Goal: Information Seeking & Learning: Learn about a topic

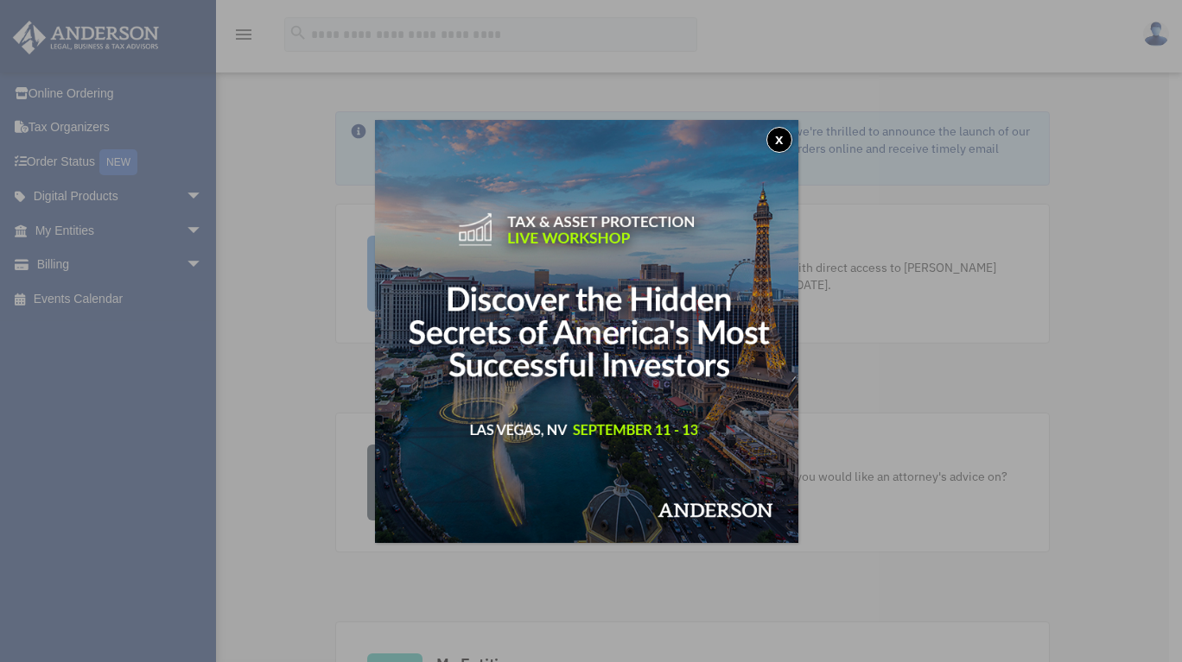
click at [787, 138] on button "x" at bounding box center [779, 140] width 26 height 26
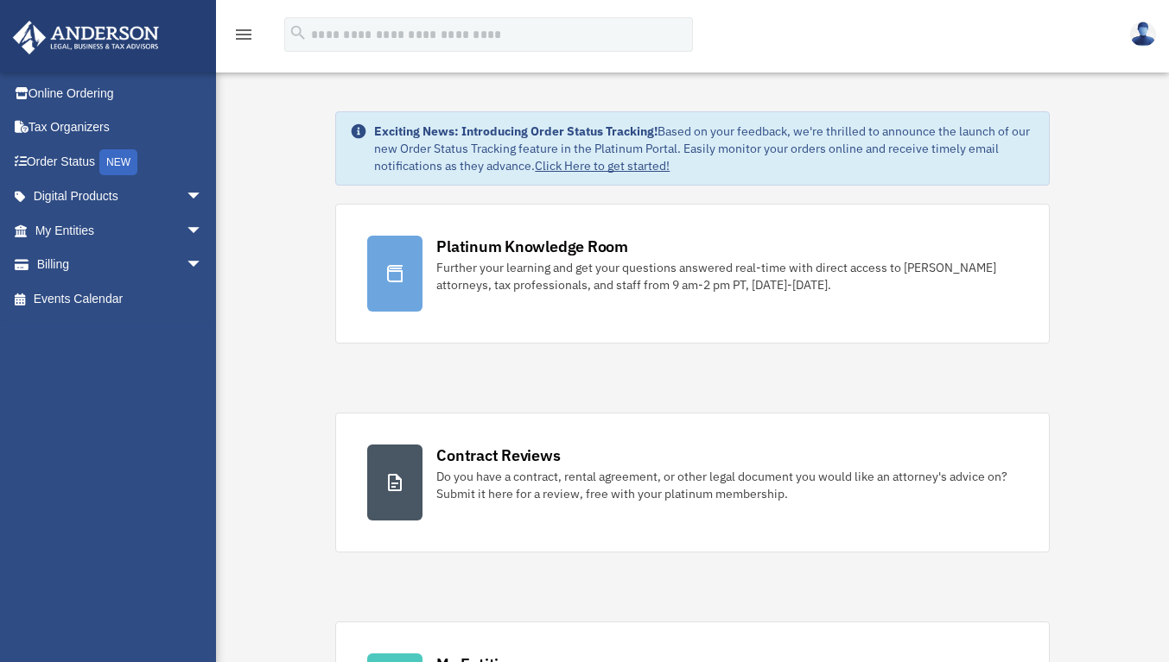
click at [186, 272] on span "arrow_drop_down" at bounding box center [203, 265] width 35 height 35
click at [119, 299] on link "$ Open Invoices" at bounding box center [126, 299] width 205 height 35
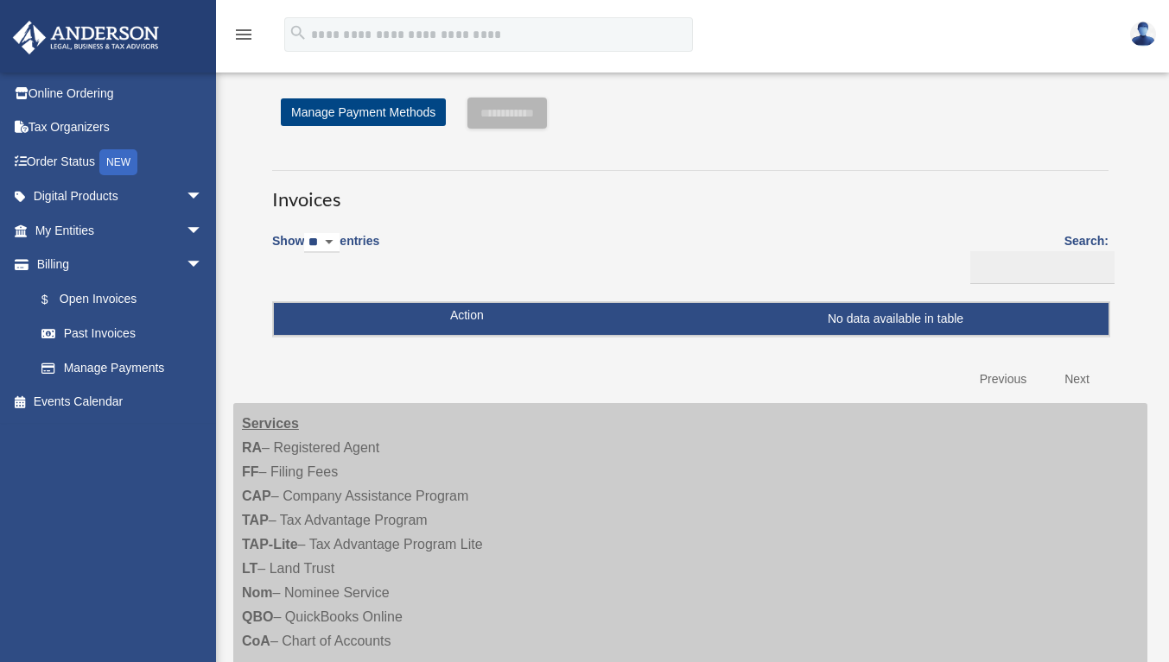
click at [129, 338] on link "Past Invoices" at bounding box center [122, 334] width 196 height 35
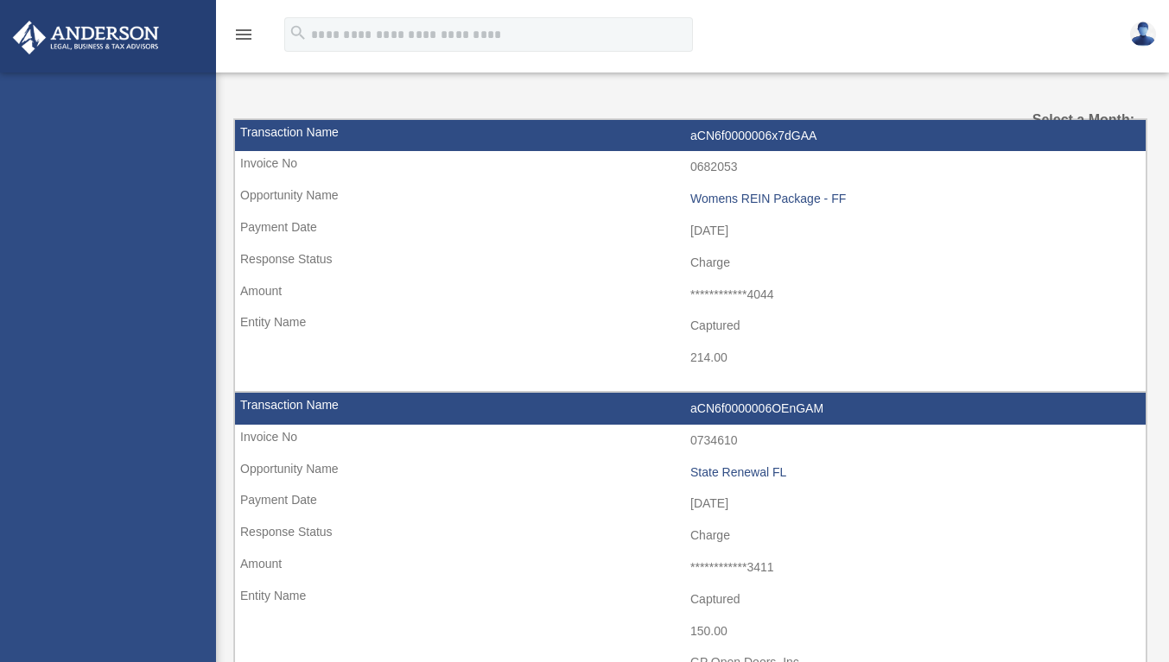
select select
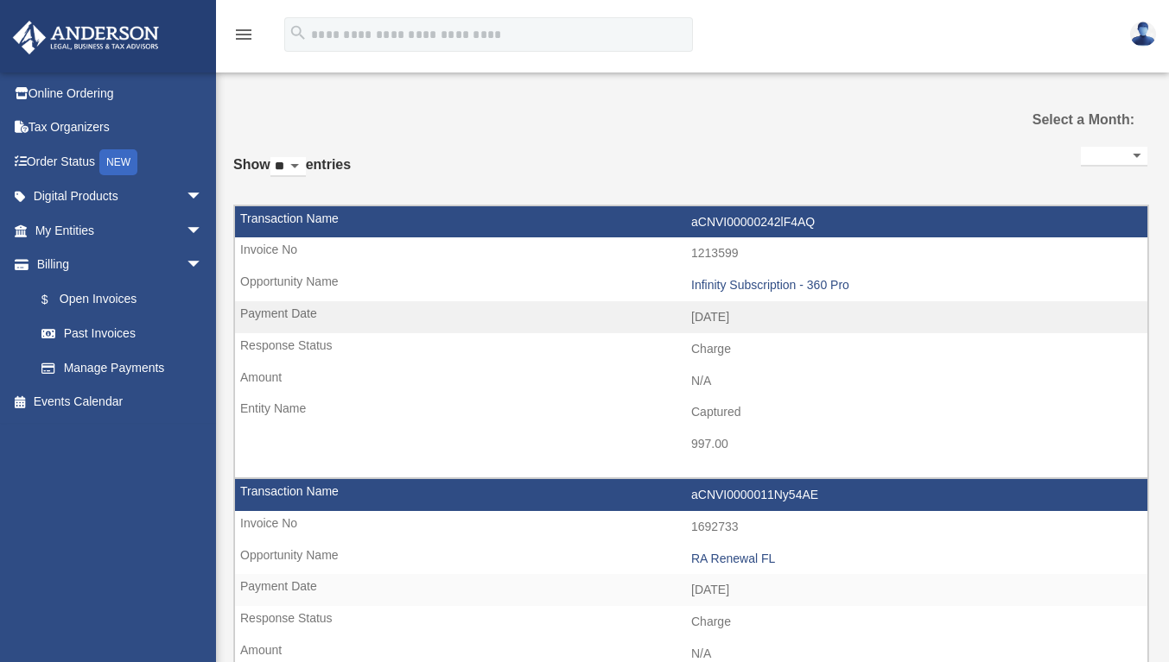
click at [187, 233] on span "arrow_drop_down" at bounding box center [203, 230] width 35 height 35
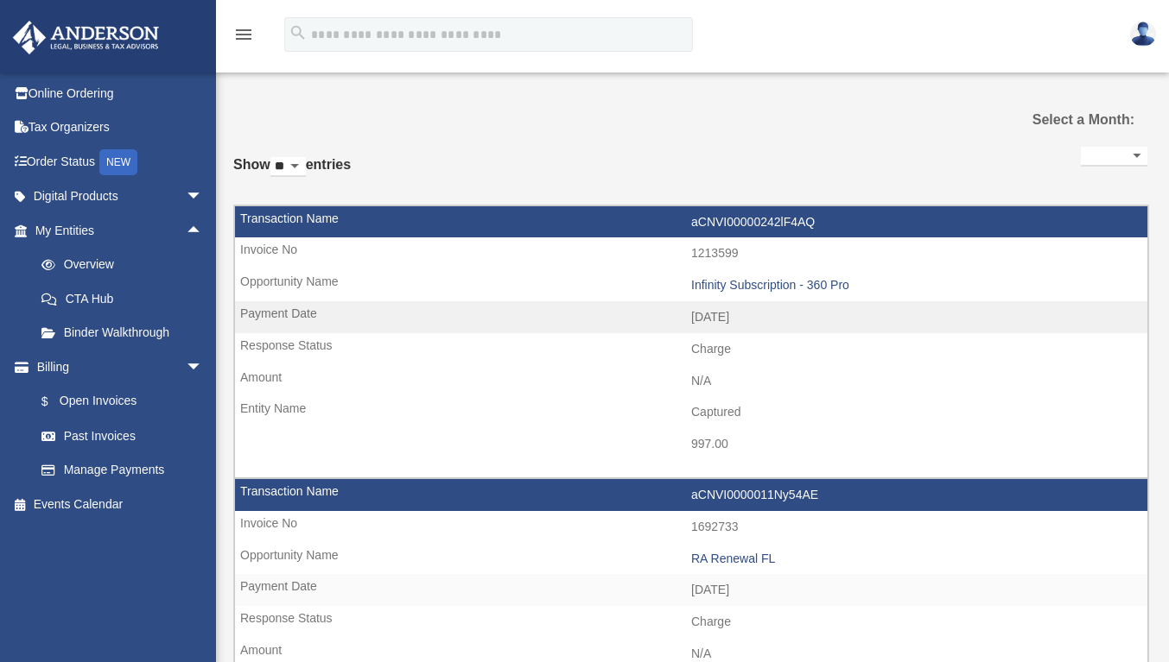
click at [126, 276] on link "Overview" at bounding box center [126, 265] width 205 height 35
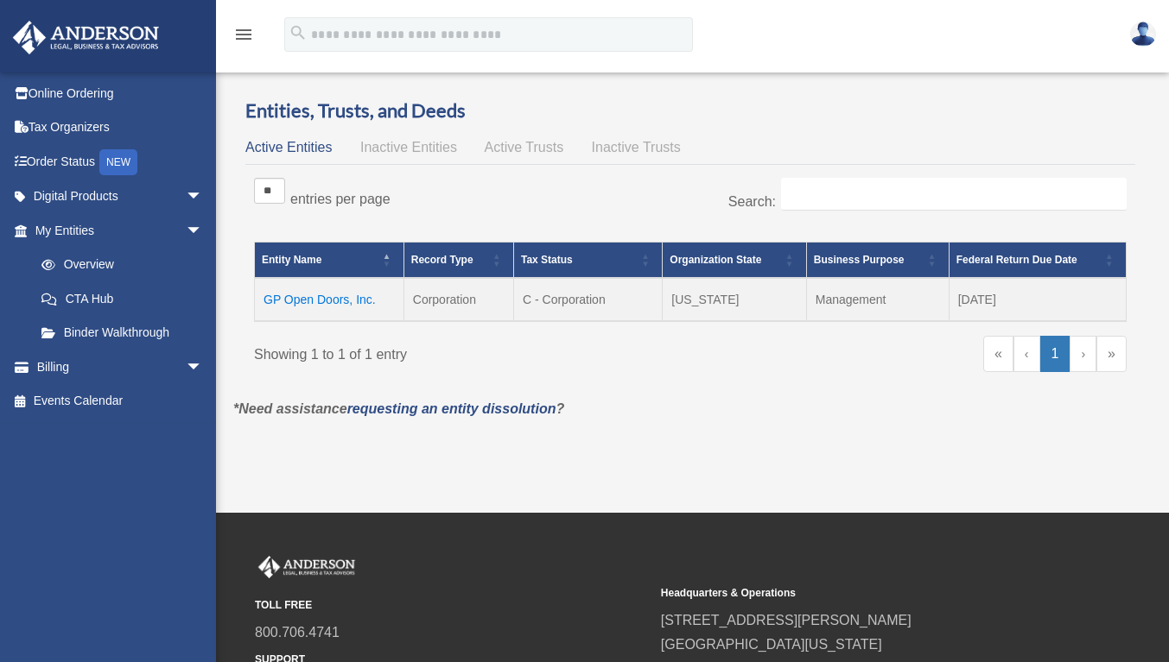
click at [105, 202] on link "Digital Products arrow_drop_down" at bounding box center [120, 197] width 217 height 35
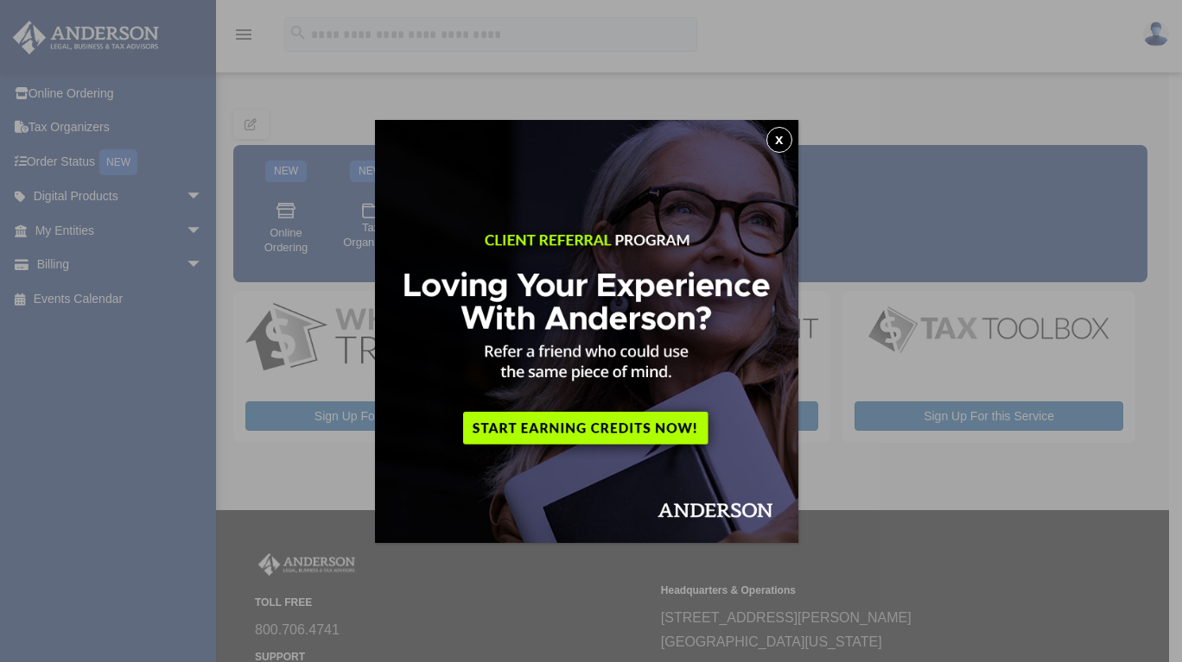
click at [789, 145] on button "x" at bounding box center [779, 140] width 26 height 26
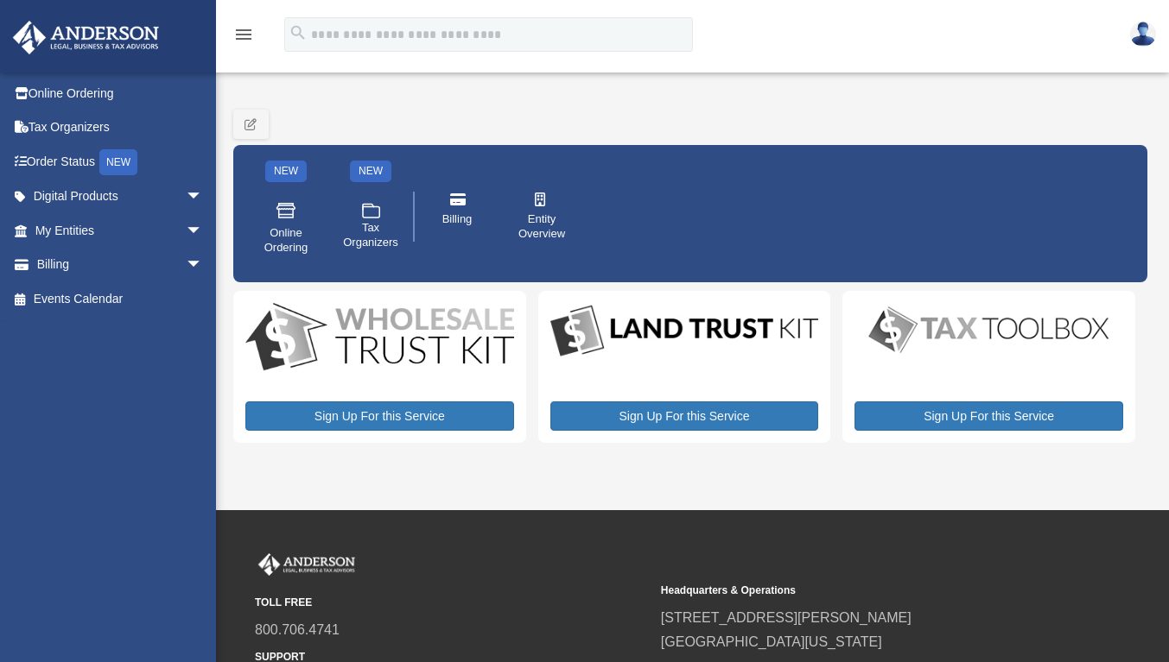
click at [186, 202] on span "arrow_drop_down" at bounding box center [203, 197] width 35 height 35
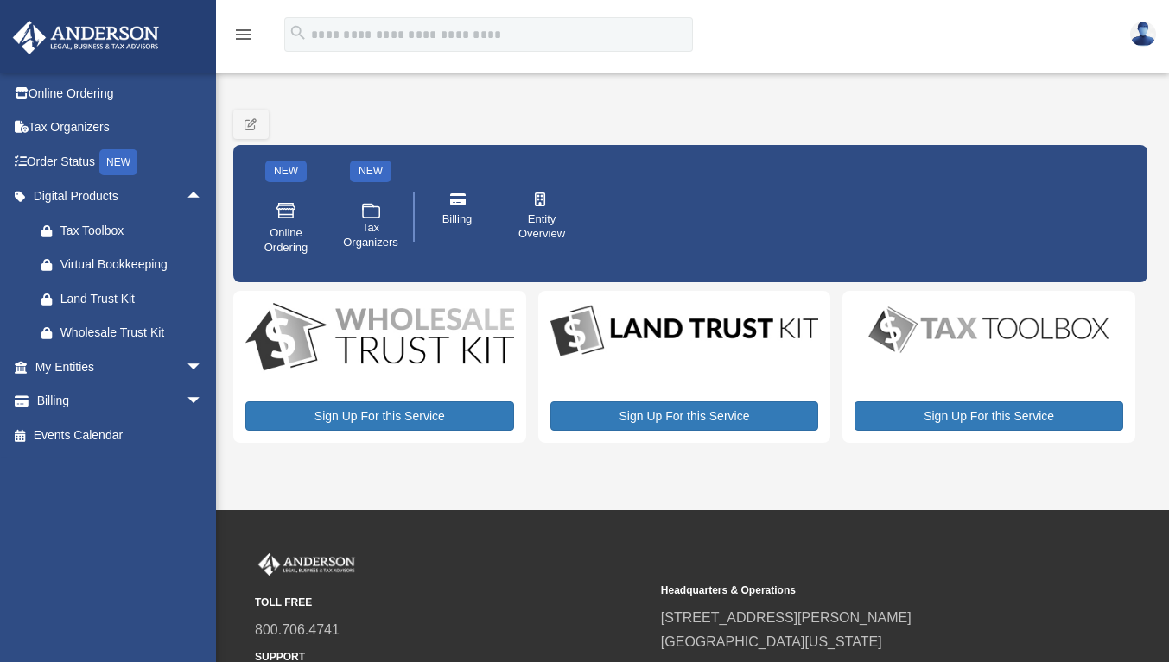
click at [186, 202] on span "arrow_drop_up" at bounding box center [203, 197] width 35 height 35
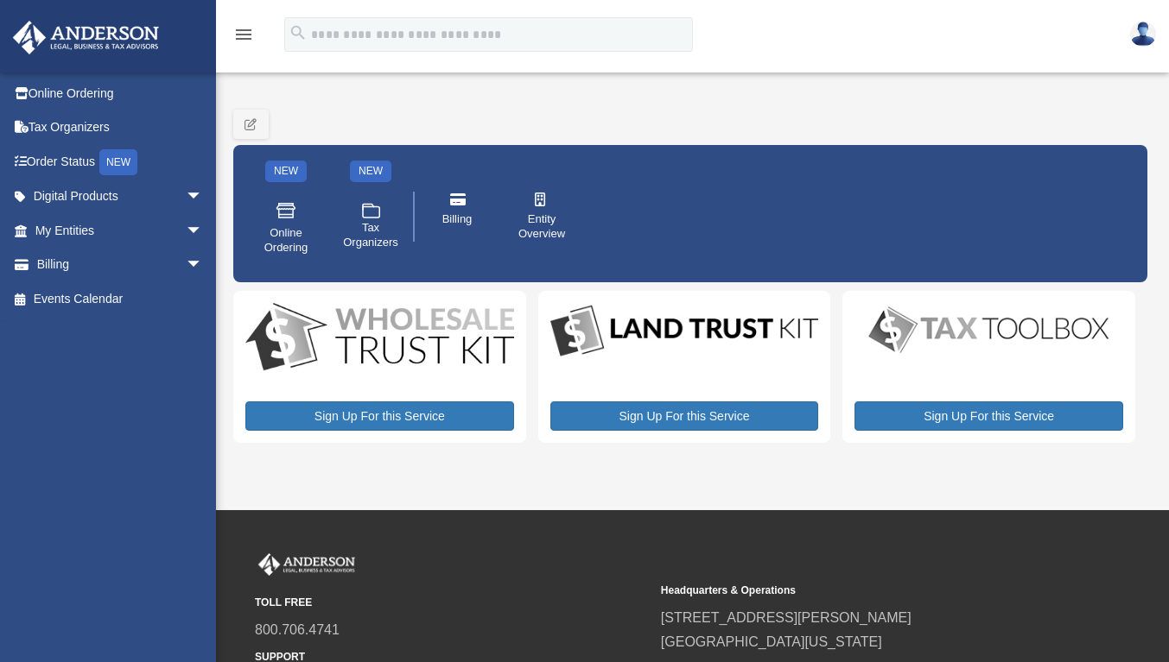
click at [186, 202] on span "arrow_drop_down" at bounding box center [203, 197] width 35 height 35
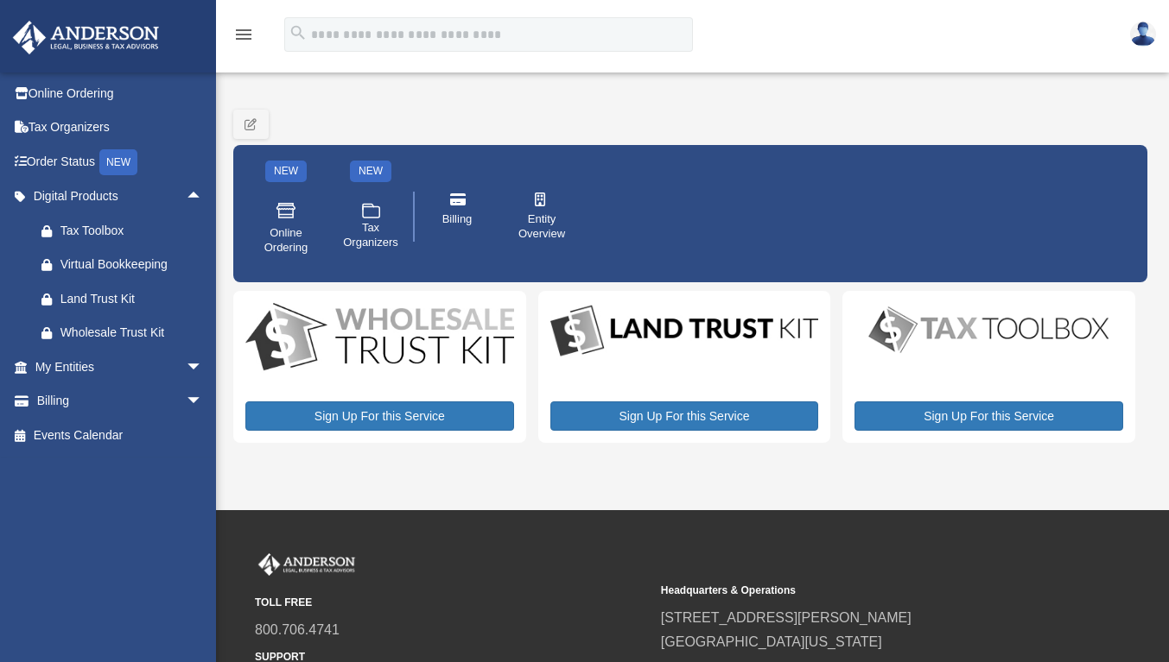
click at [187, 193] on span "arrow_drop_up" at bounding box center [203, 197] width 35 height 35
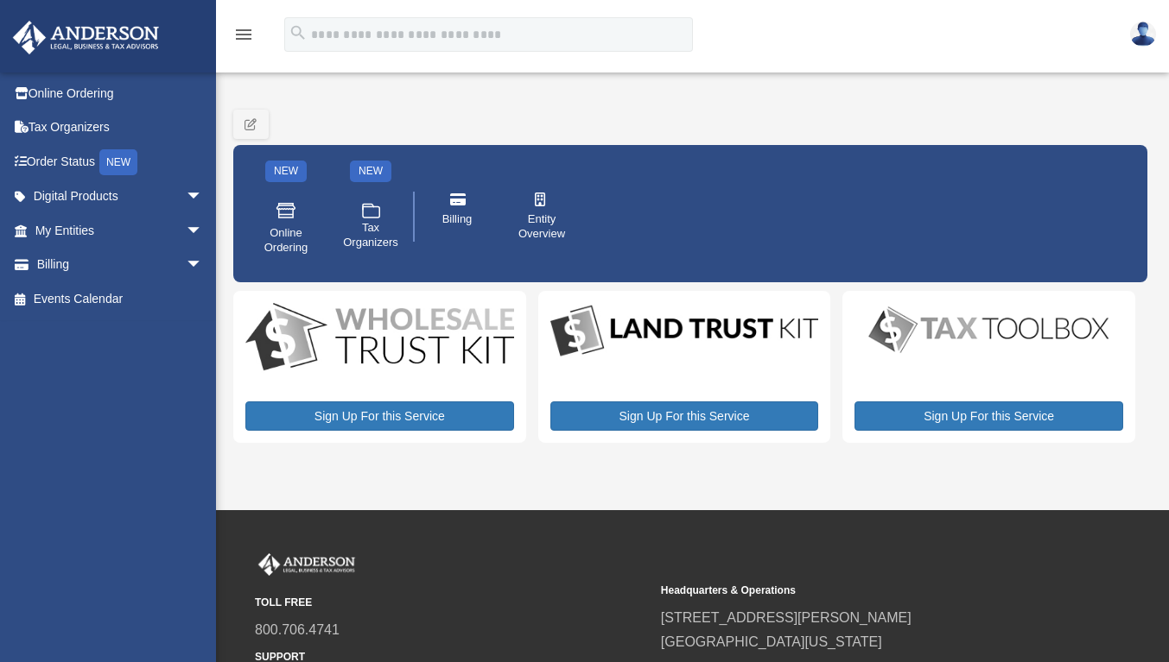
click at [186, 263] on span "arrow_drop_down" at bounding box center [203, 265] width 35 height 35
click at [186, 263] on span "arrow_drop_up" at bounding box center [203, 265] width 35 height 35
click at [187, 225] on span "arrow_drop_down" at bounding box center [203, 230] width 35 height 35
click at [187, 225] on span "arrow_drop_up" at bounding box center [203, 230] width 35 height 35
click at [61, 13] on link at bounding box center [107, 35] width 217 height 73
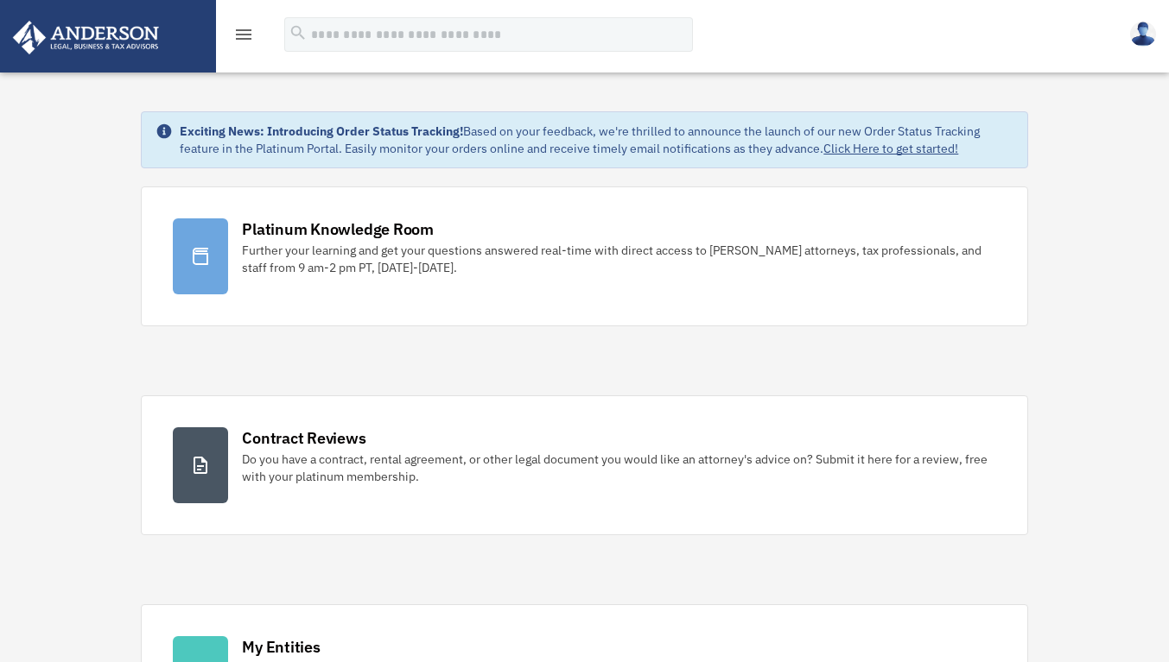
click at [243, 24] on icon "menu" at bounding box center [243, 34] width 21 height 21
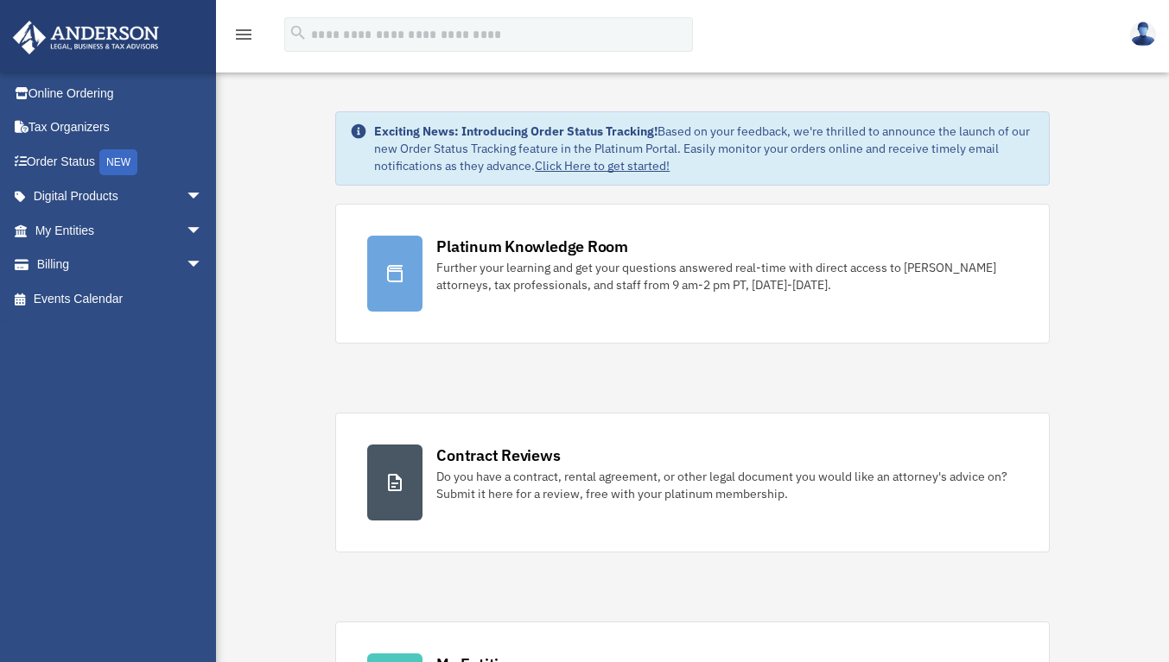
click at [484, 250] on div "Platinum Knowledge Room" at bounding box center [532, 247] width 192 height 22
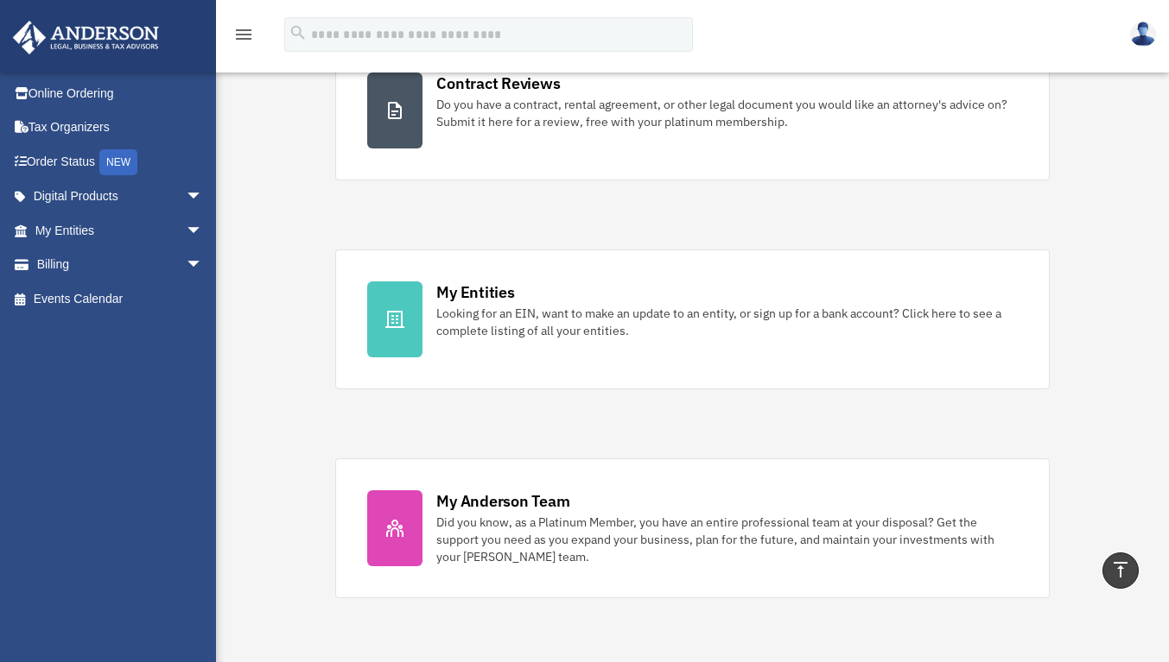
scroll to position [362, 0]
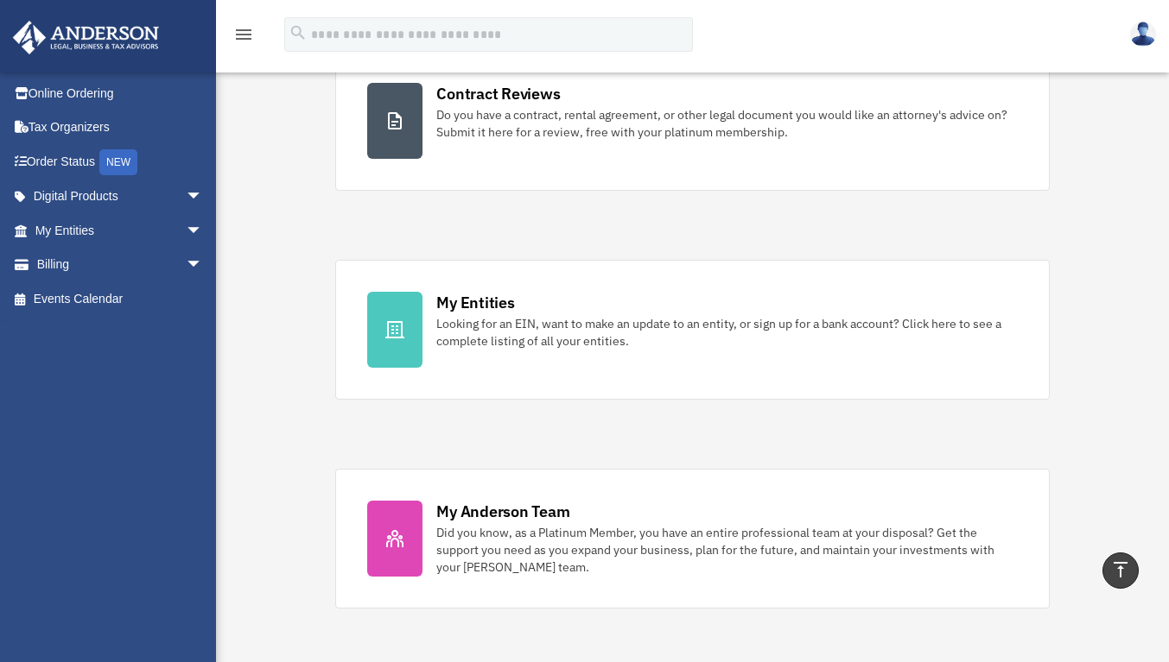
click at [390, 265] on link "My Entities Looking for an EIN, want to make an update to an entity, or sign up…" at bounding box center [691, 330] width 713 height 140
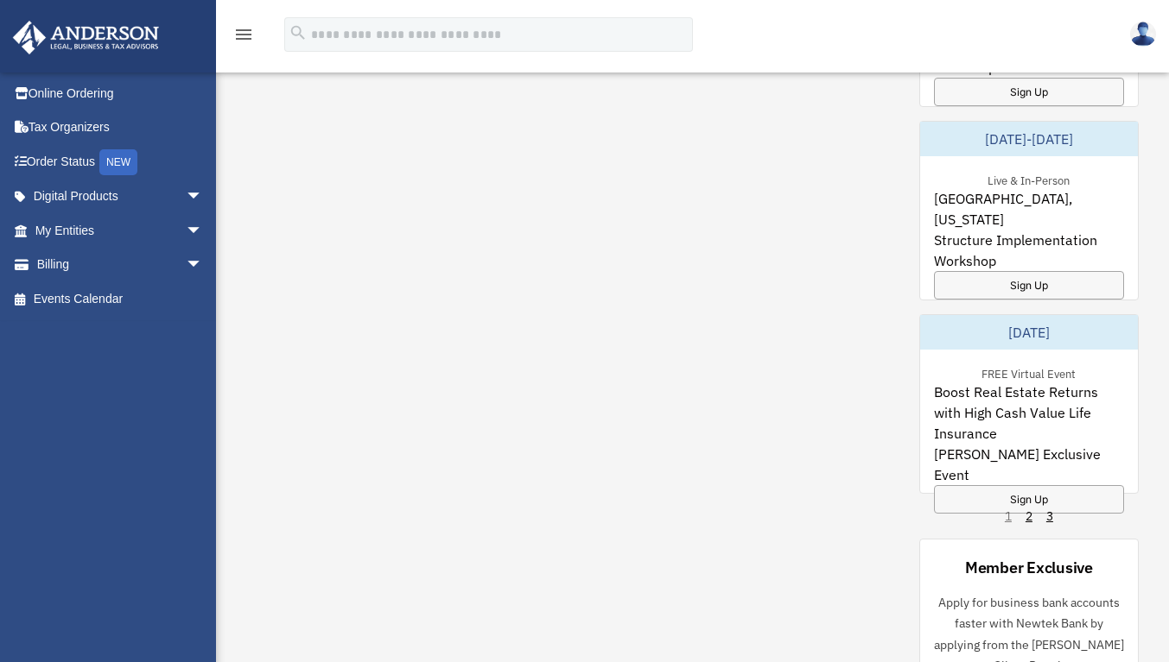
scroll to position [1323, 0]
click at [1027, 517] on link "2" at bounding box center [1028, 517] width 7 height 17
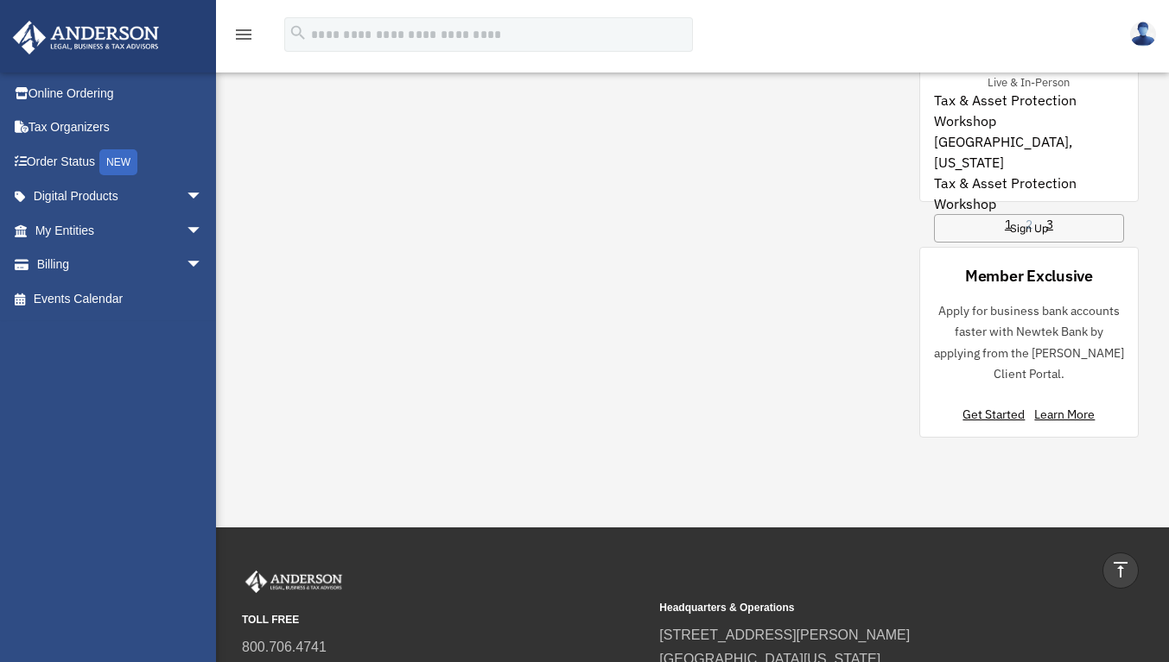
scroll to position [1637, 0]
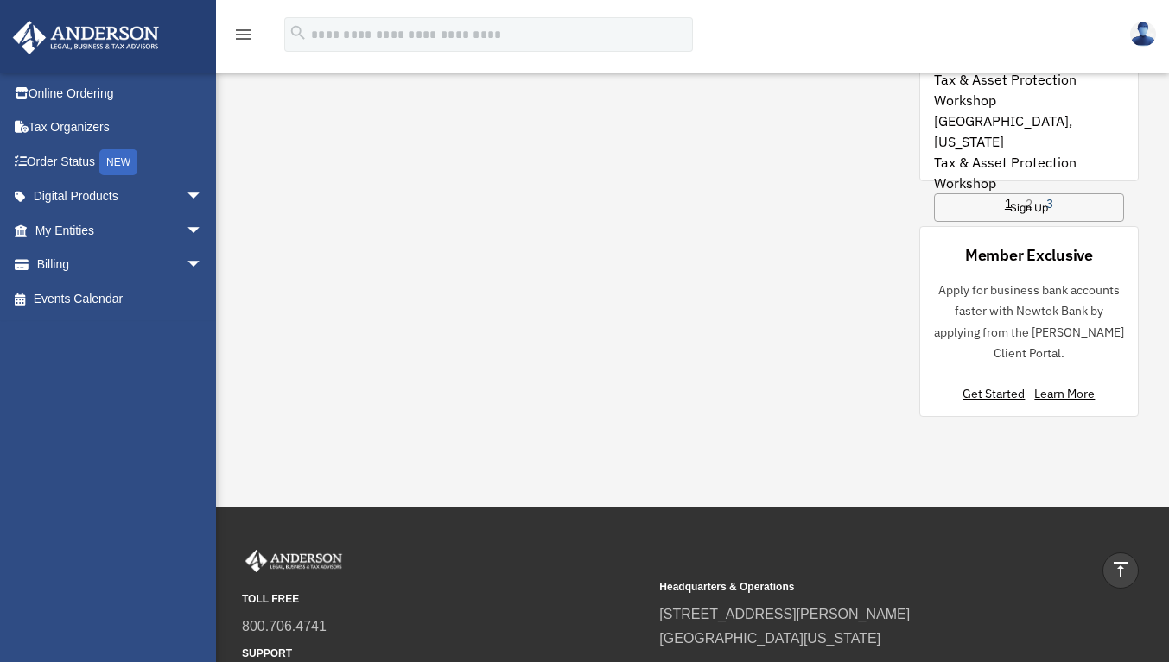
click at [1049, 206] on link "3" at bounding box center [1049, 203] width 7 height 17
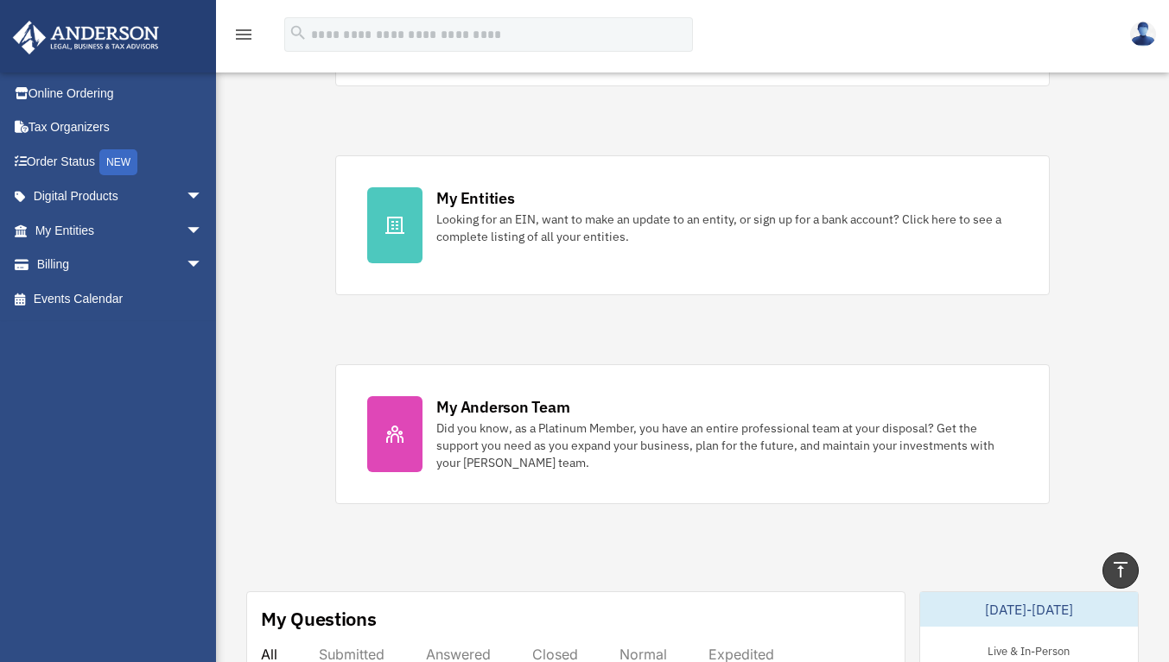
scroll to position [467, 0]
click at [463, 412] on div "My Anderson Team" at bounding box center [502, 407] width 133 height 22
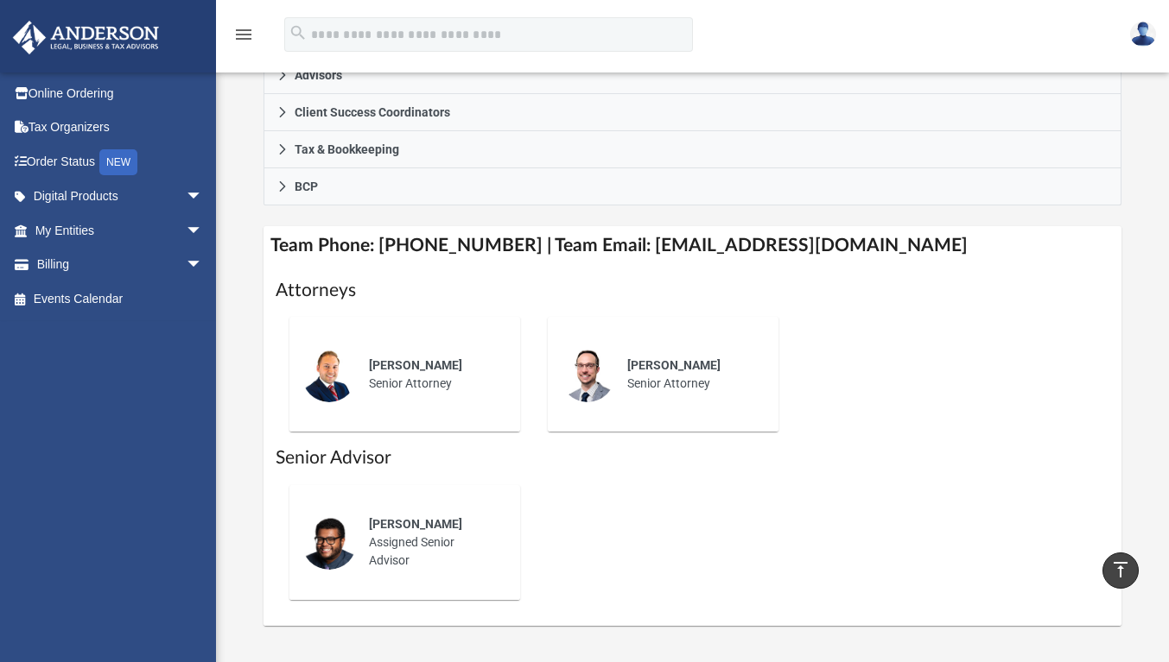
scroll to position [568, 0]
drag, startPoint x: 0, startPoint y: 0, endPoint x: 581, endPoint y: 504, distance: 769.7
click at [581, 504] on div "Alex Butterfield Assigned Senior Advisor" at bounding box center [693, 542] width 834 height 143
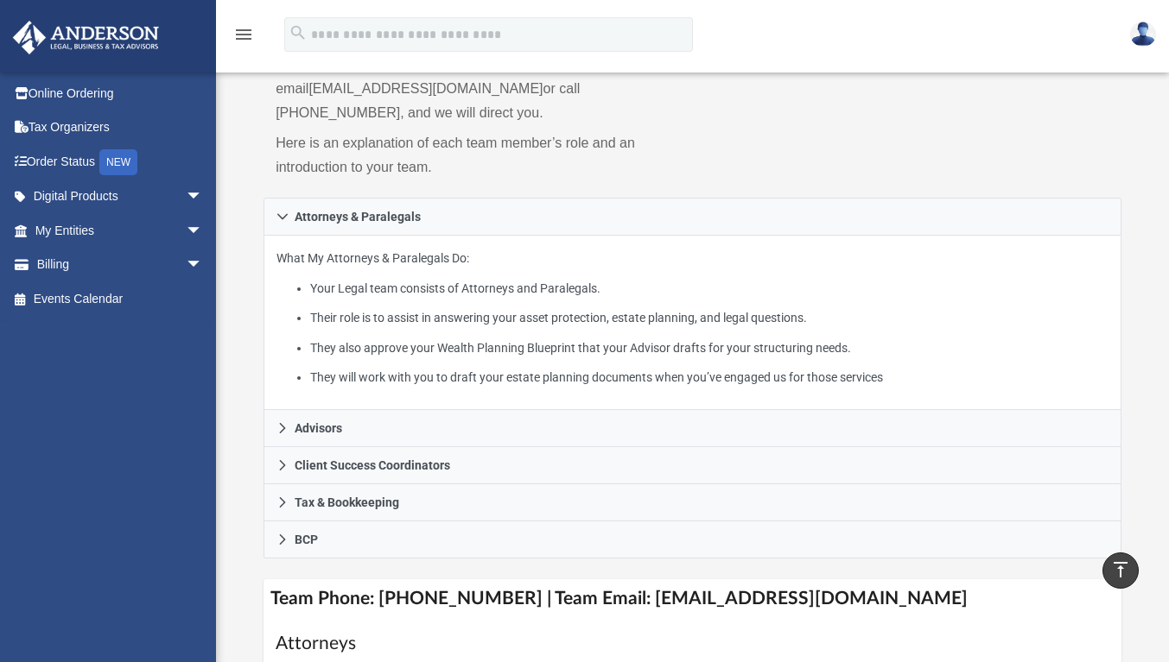
scroll to position [212, 0]
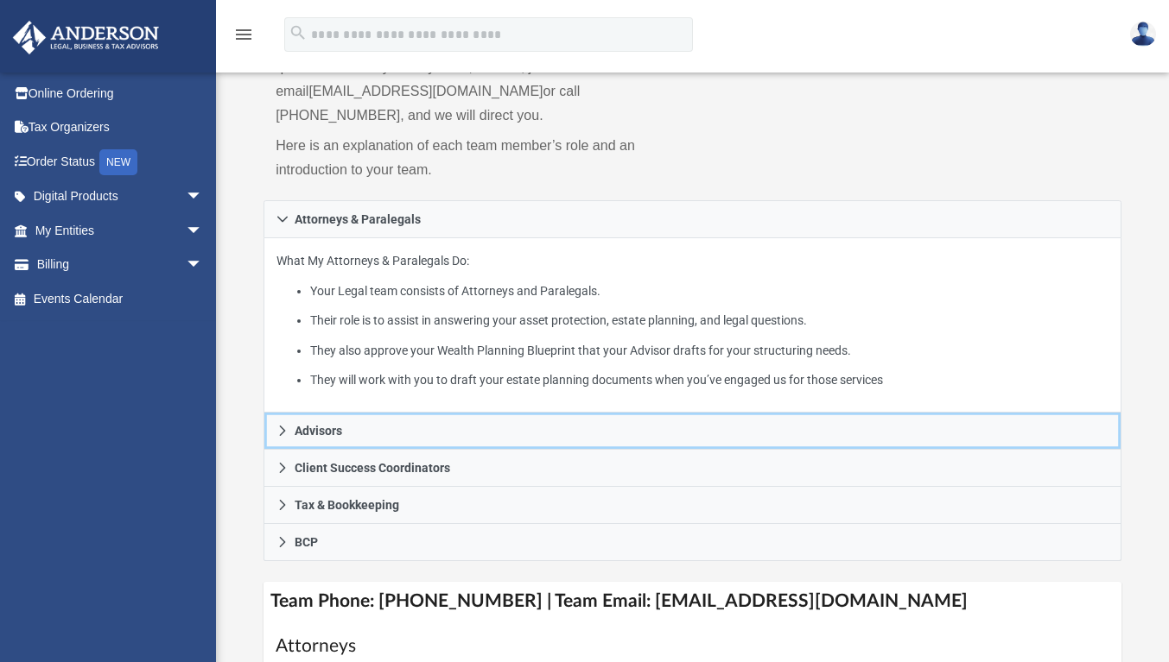
click at [306, 425] on span "Advisors" at bounding box center [319, 431] width 48 height 12
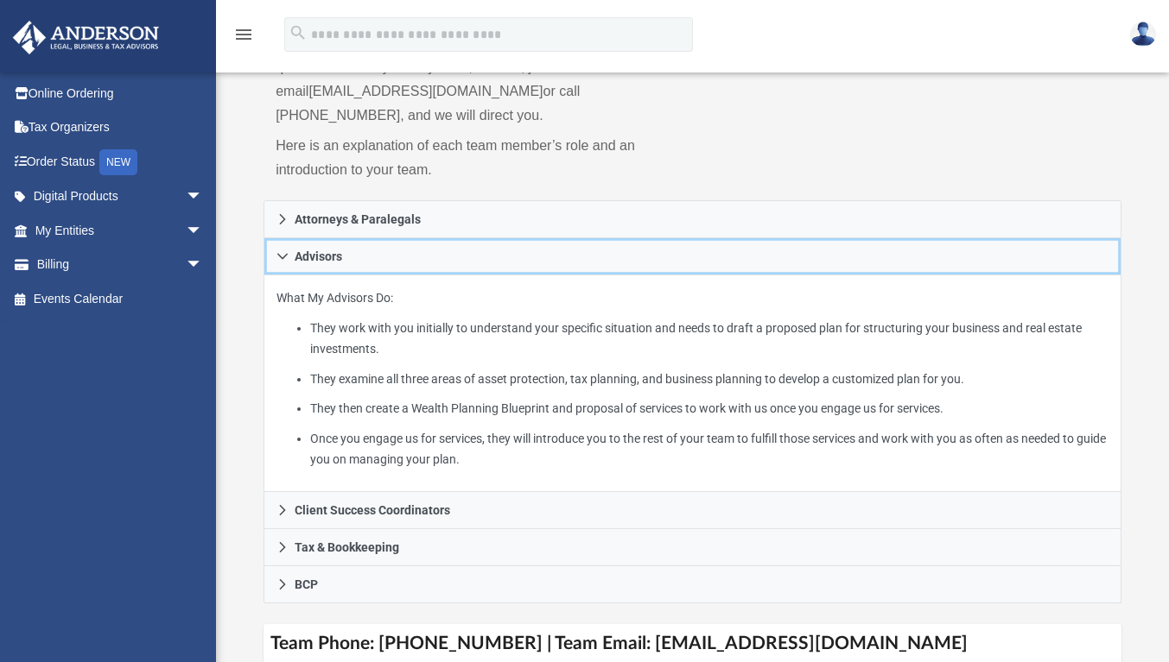
click at [301, 250] on span "Advisors" at bounding box center [319, 256] width 48 height 12
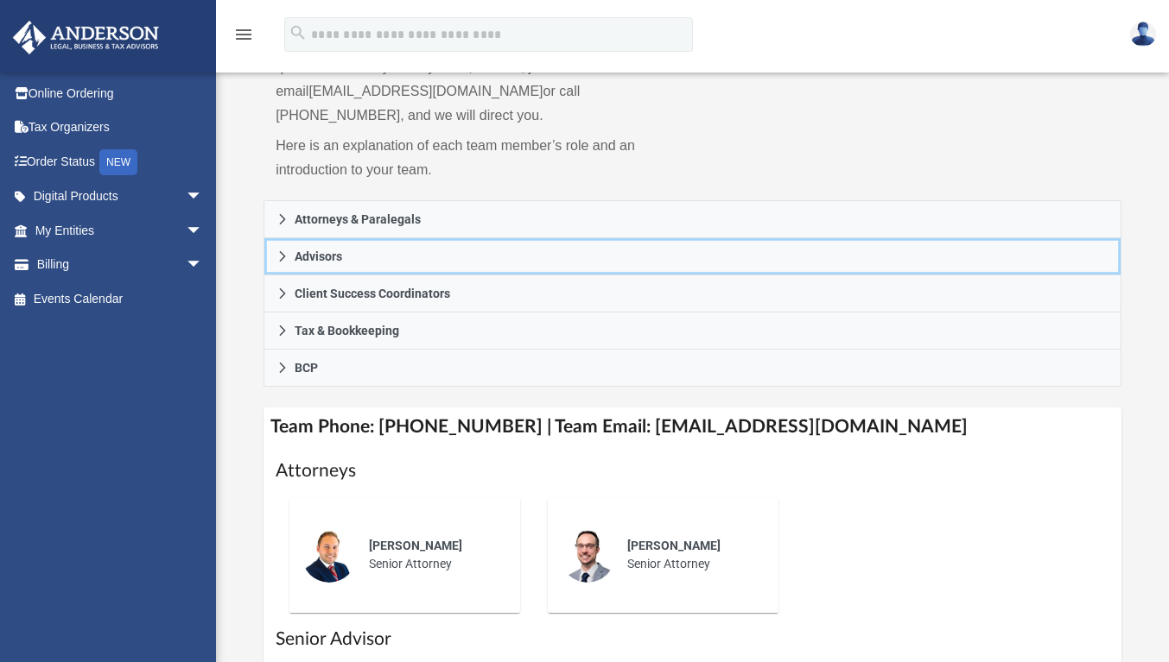
scroll to position [0, 0]
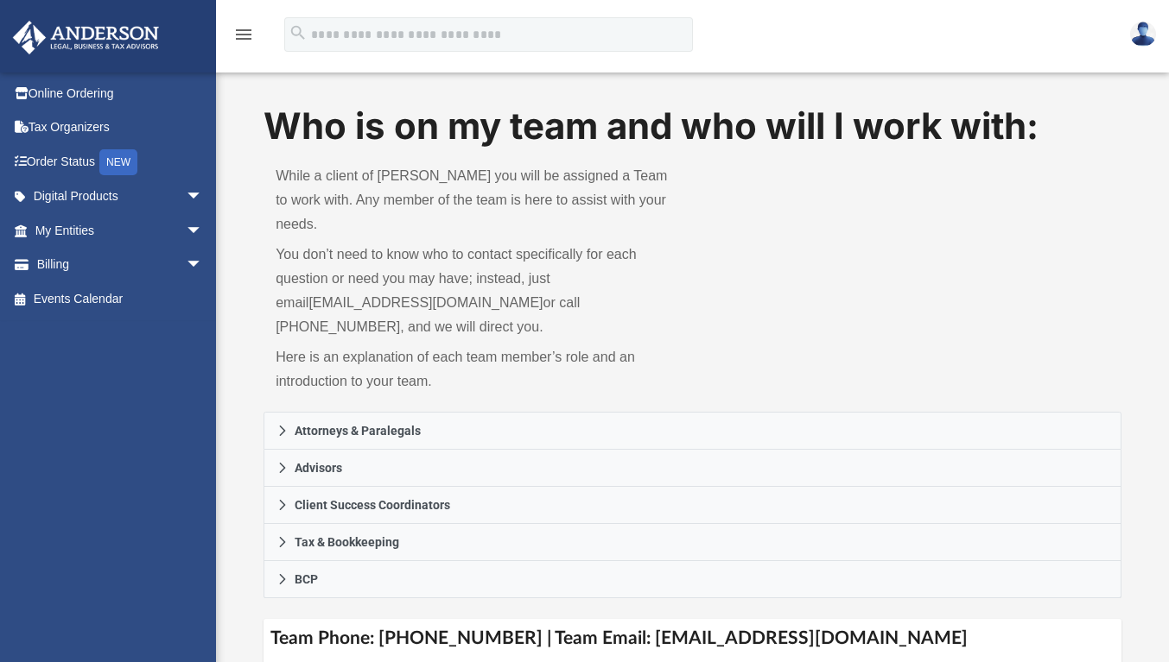
click at [186, 191] on span "arrow_drop_down" at bounding box center [203, 197] width 35 height 35
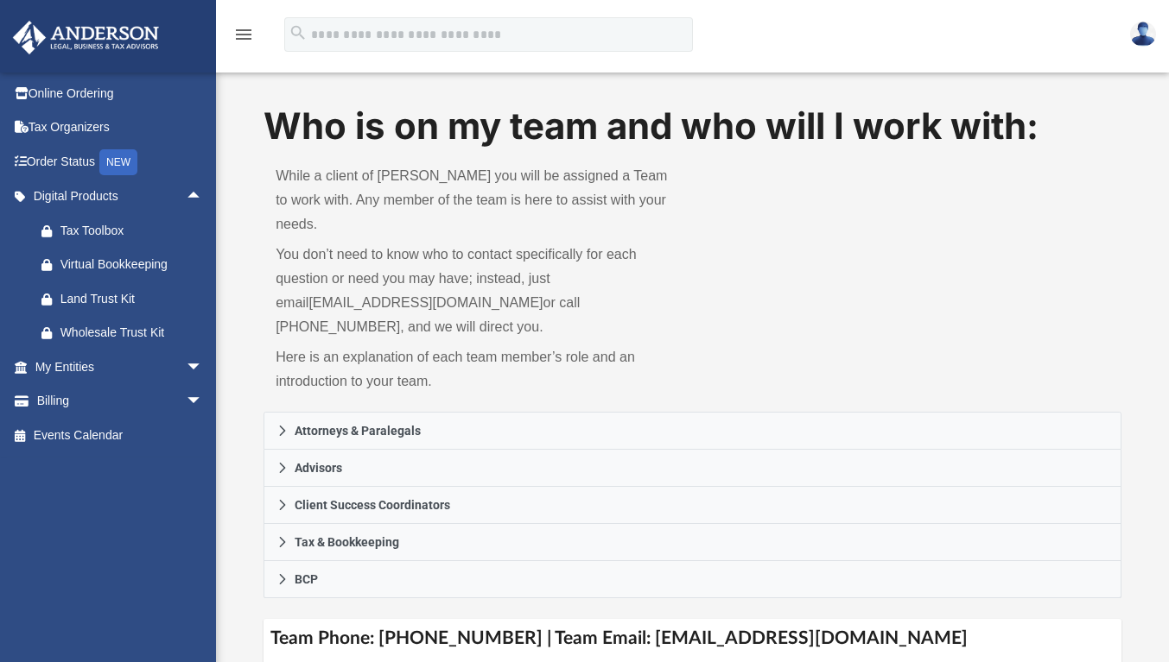
click at [124, 302] on div "Land Trust Kit" at bounding box center [133, 299] width 147 height 22
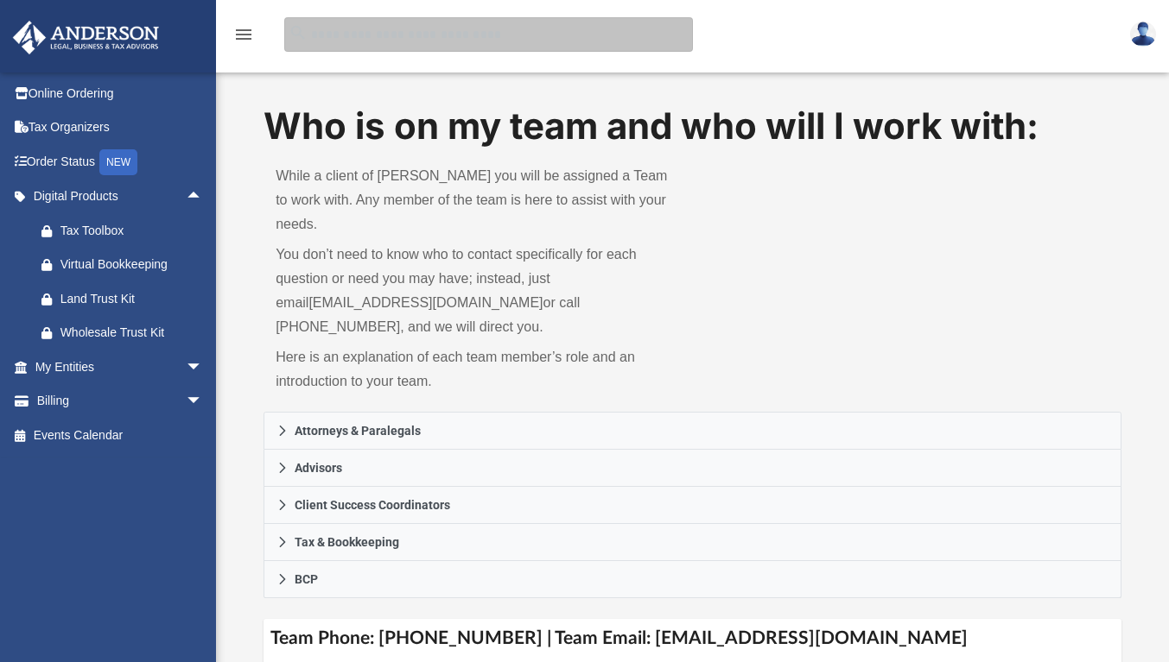
click at [333, 33] on input "search" at bounding box center [488, 34] width 409 height 35
type input "******"
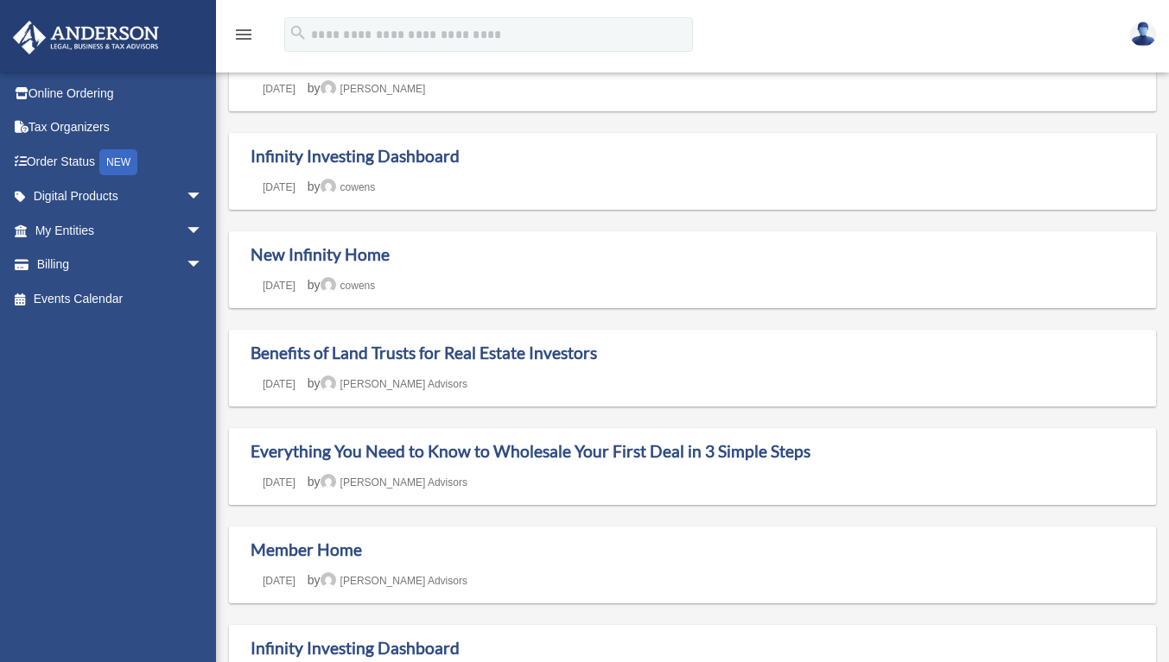
scroll to position [174, 0]
click at [310, 152] on link "Infinity Investing Dashboard" at bounding box center [354, 157] width 209 height 20
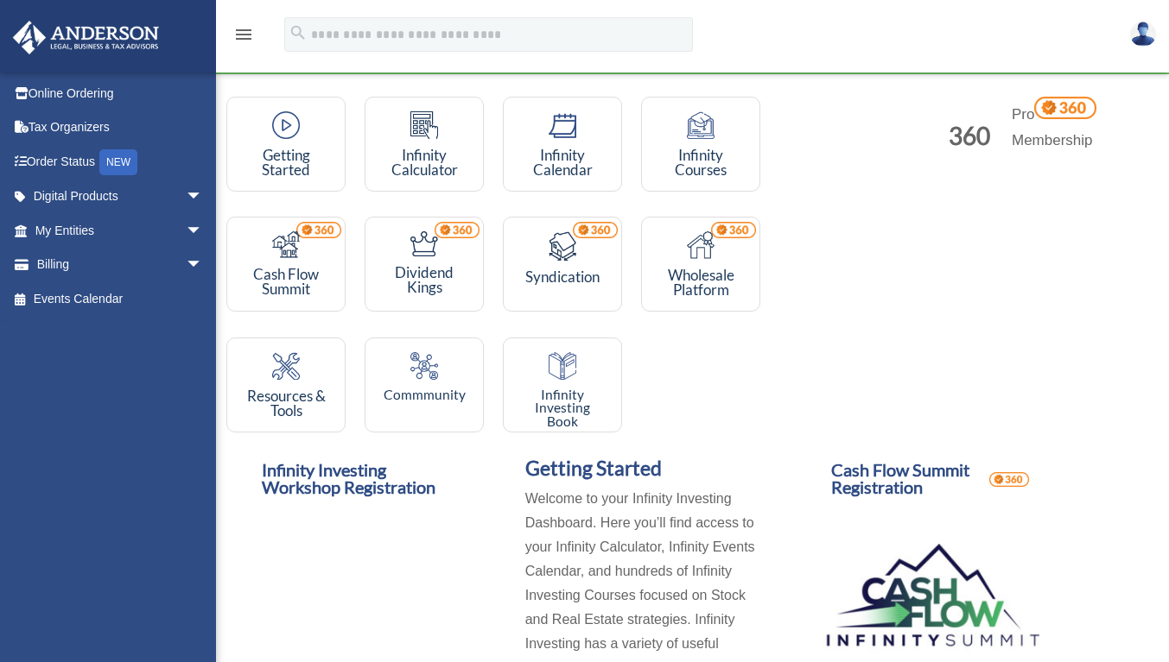
scroll to position [124, 0]
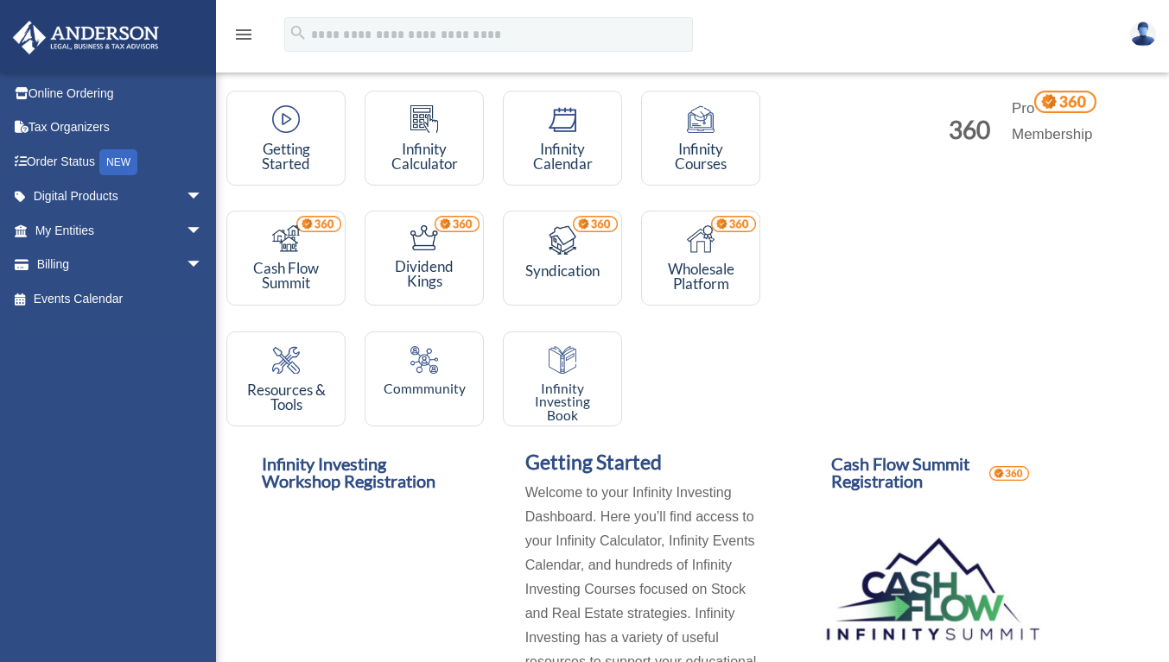
drag, startPoint x: 415, startPoint y: 268, endPoint x: 409, endPoint y: 255, distance: 14.3
click at [409, 257] on span "Dividend Kings" at bounding box center [424, 273] width 59 height 33
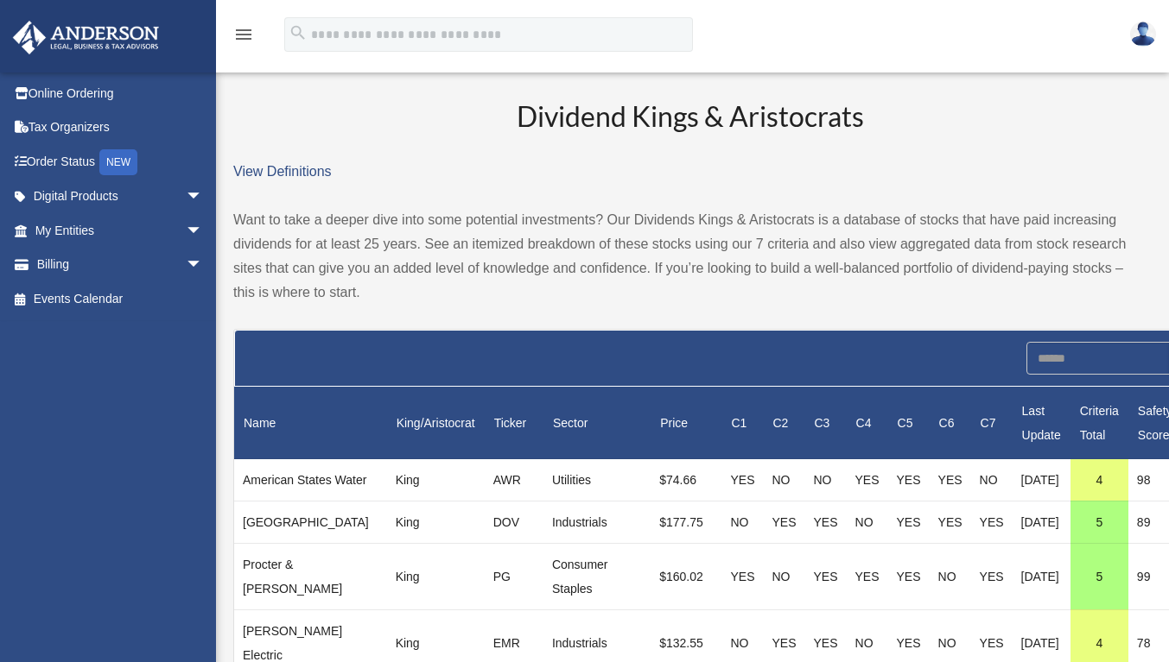
click at [1070, 415] on th "Criteria Total" at bounding box center [1099, 423] width 58 height 73
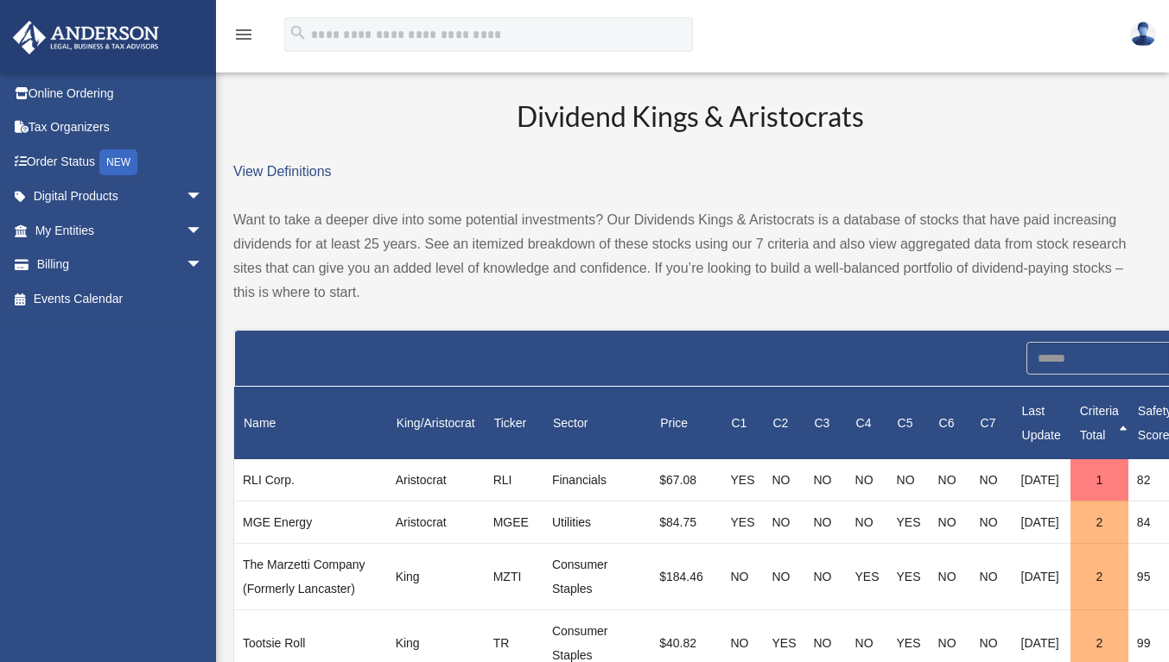
scroll to position [167, 0]
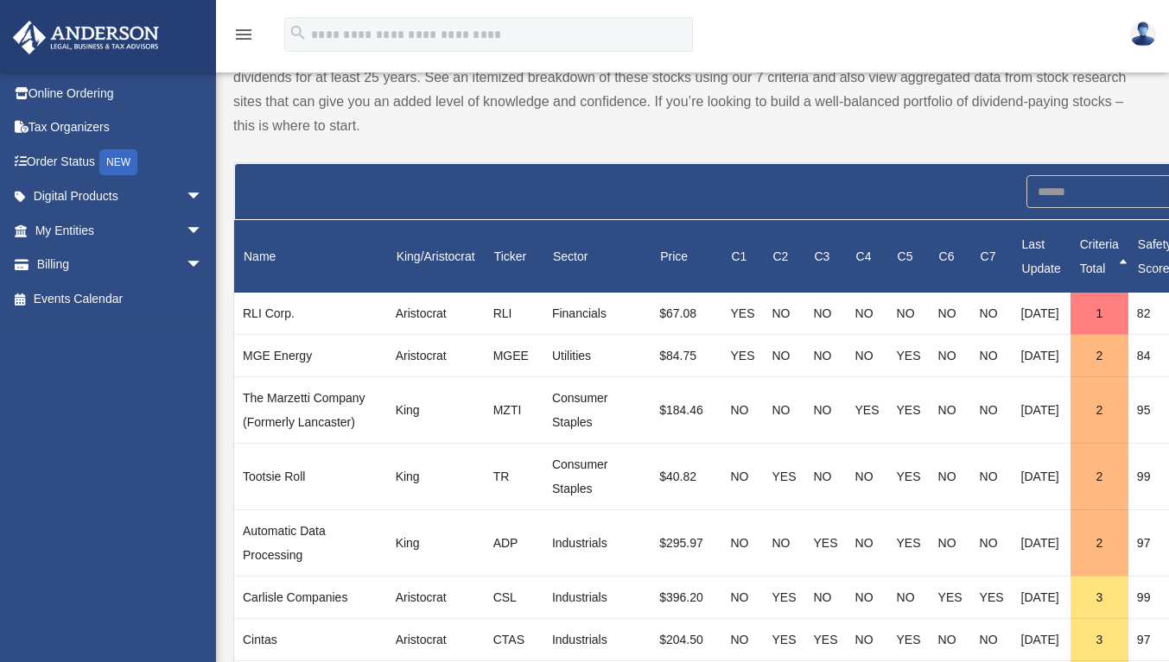
click at [1070, 262] on th "Criteria Total" at bounding box center [1099, 256] width 58 height 73
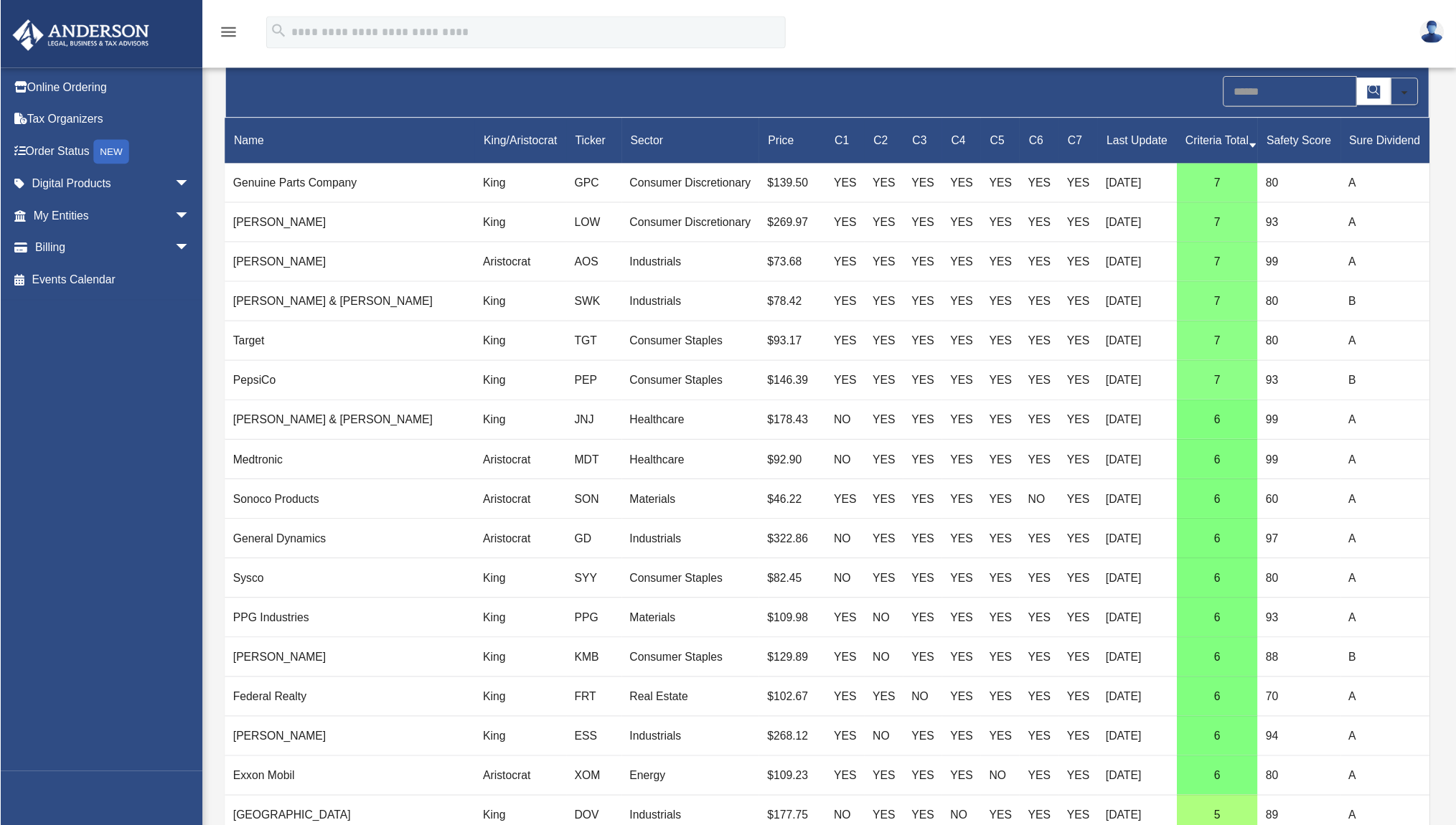
scroll to position [209, 0]
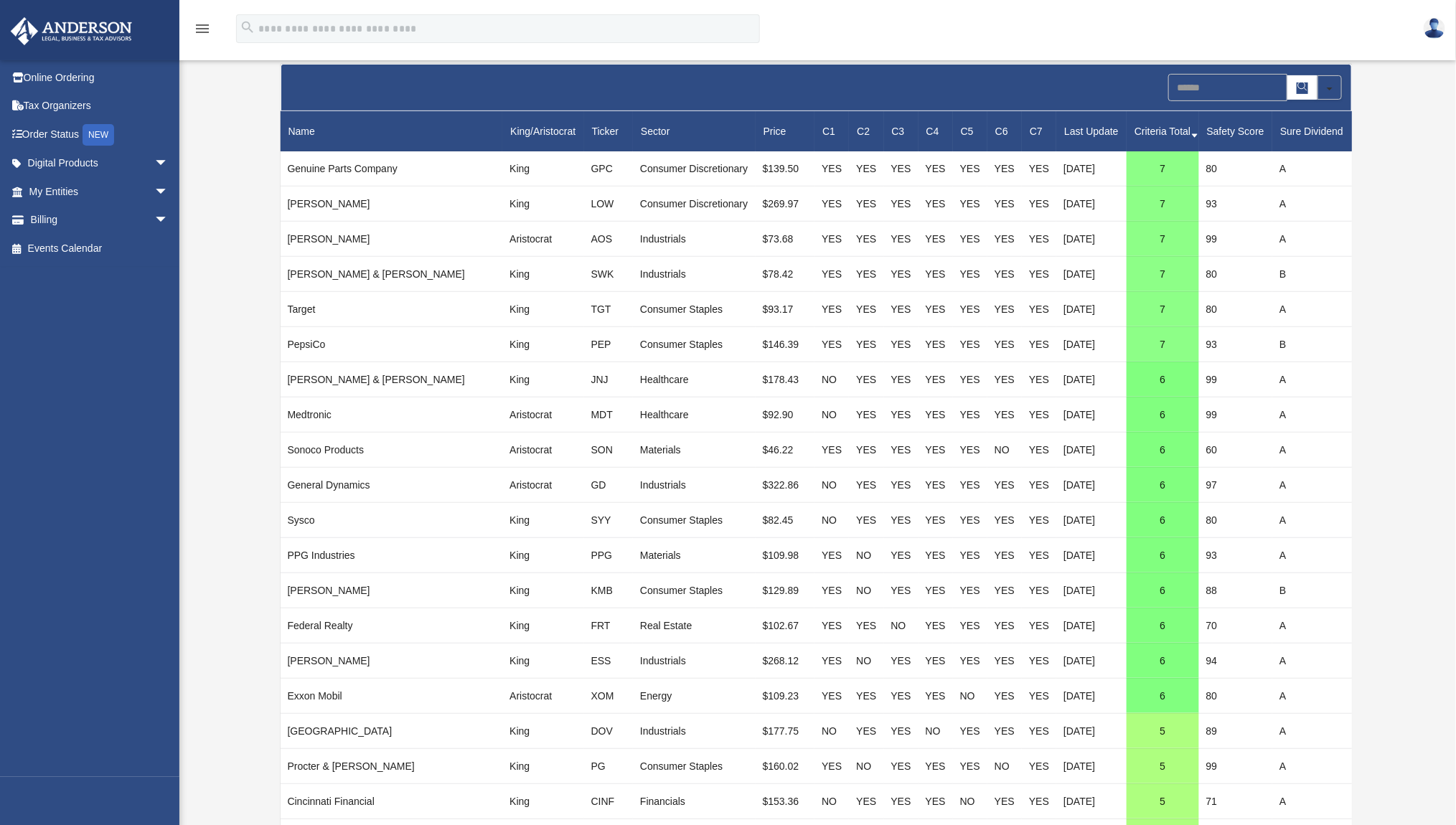
drag, startPoint x: 800, startPoint y: 22, endPoint x: 865, endPoint y: 423, distance: 406.2
click at [865, 423] on td "YES" at bounding box center [865, 415] width 34 height 35
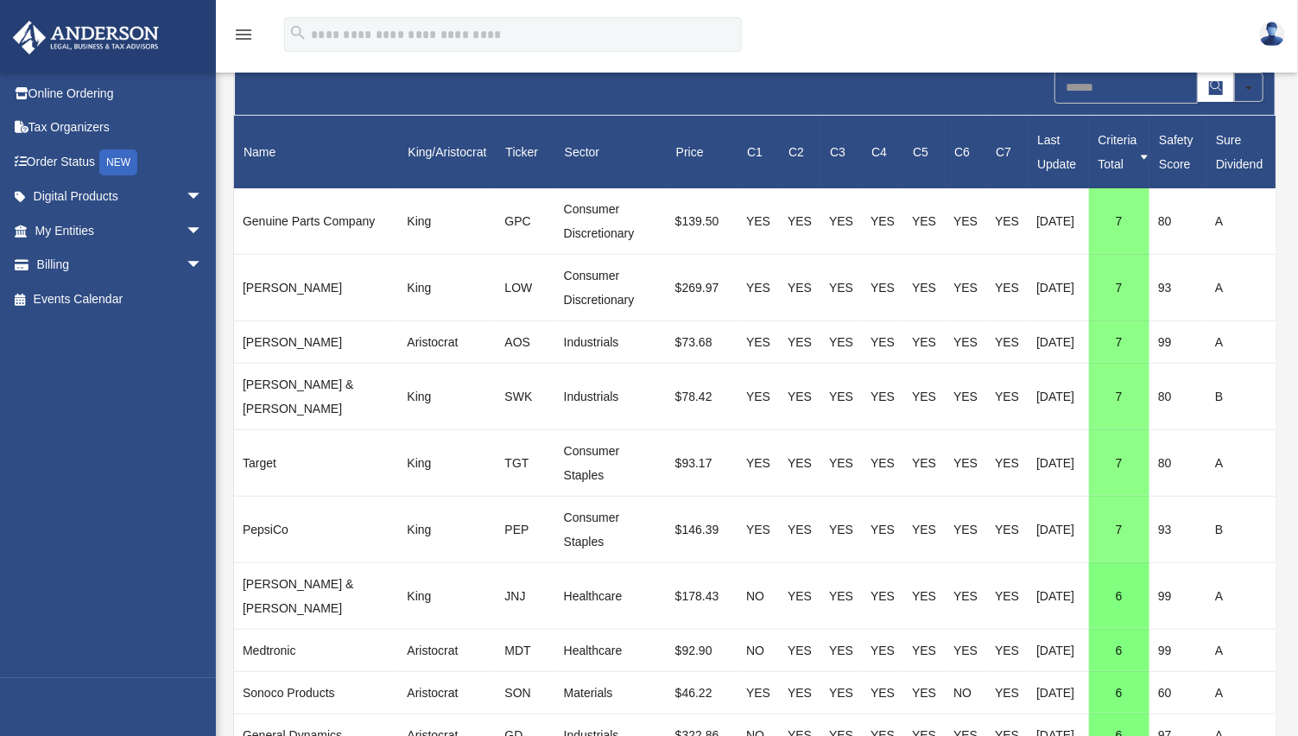
click at [904, 56] on div "menu search Site Menu add venasymonette@gmail.com Reset Password Logout" at bounding box center [649, 42] width 1272 height 59
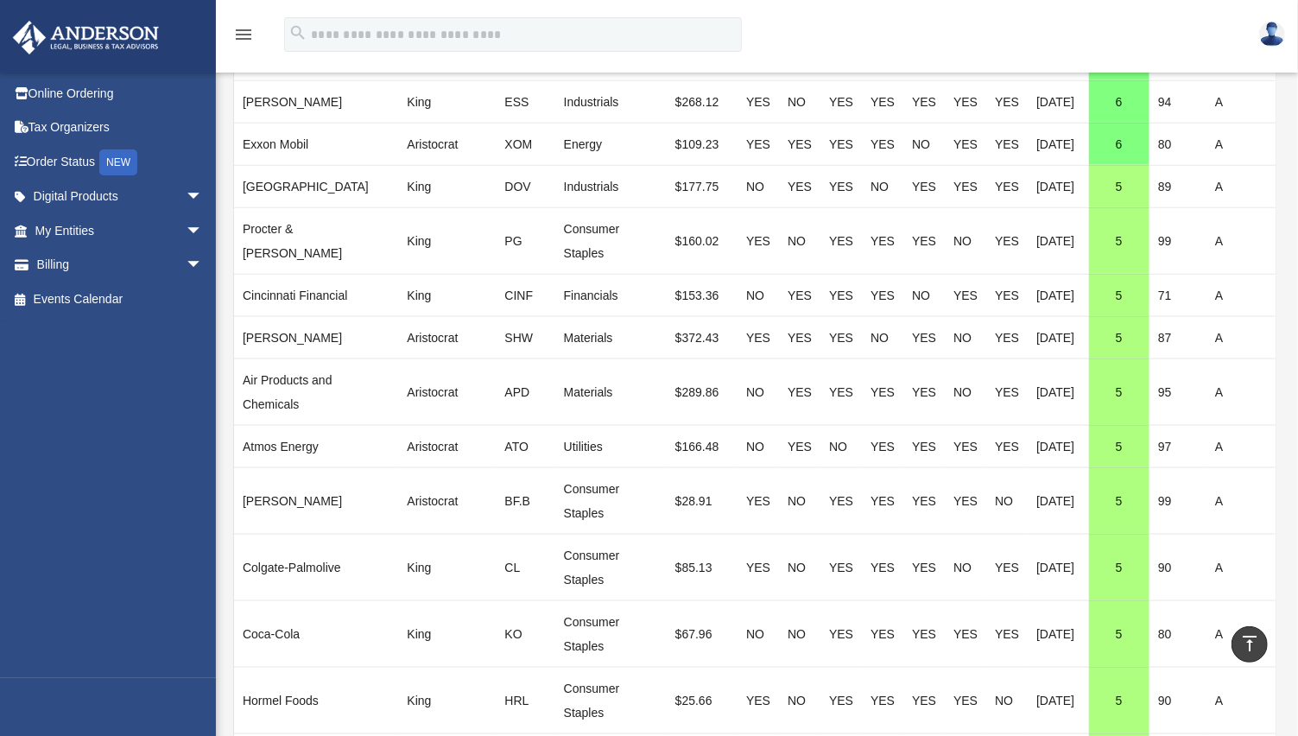
scroll to position [1146, 0]
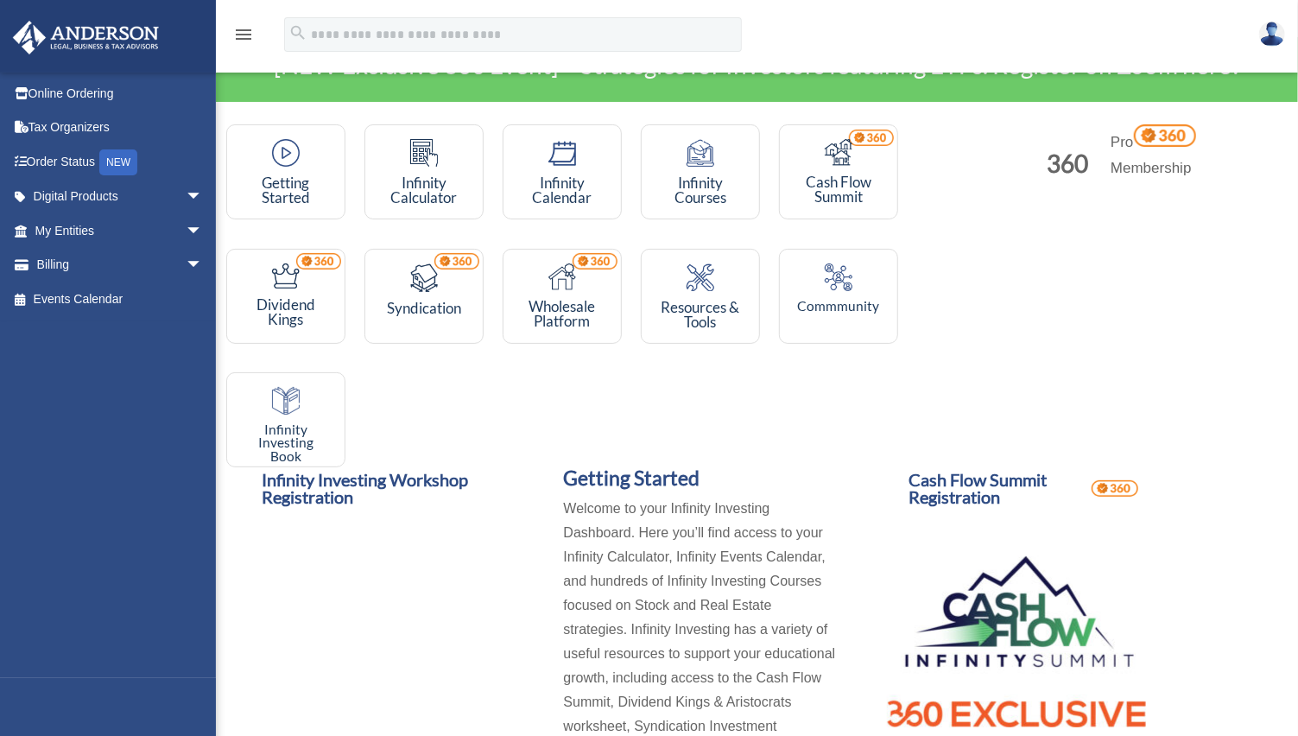
scroll to position [82, 0]
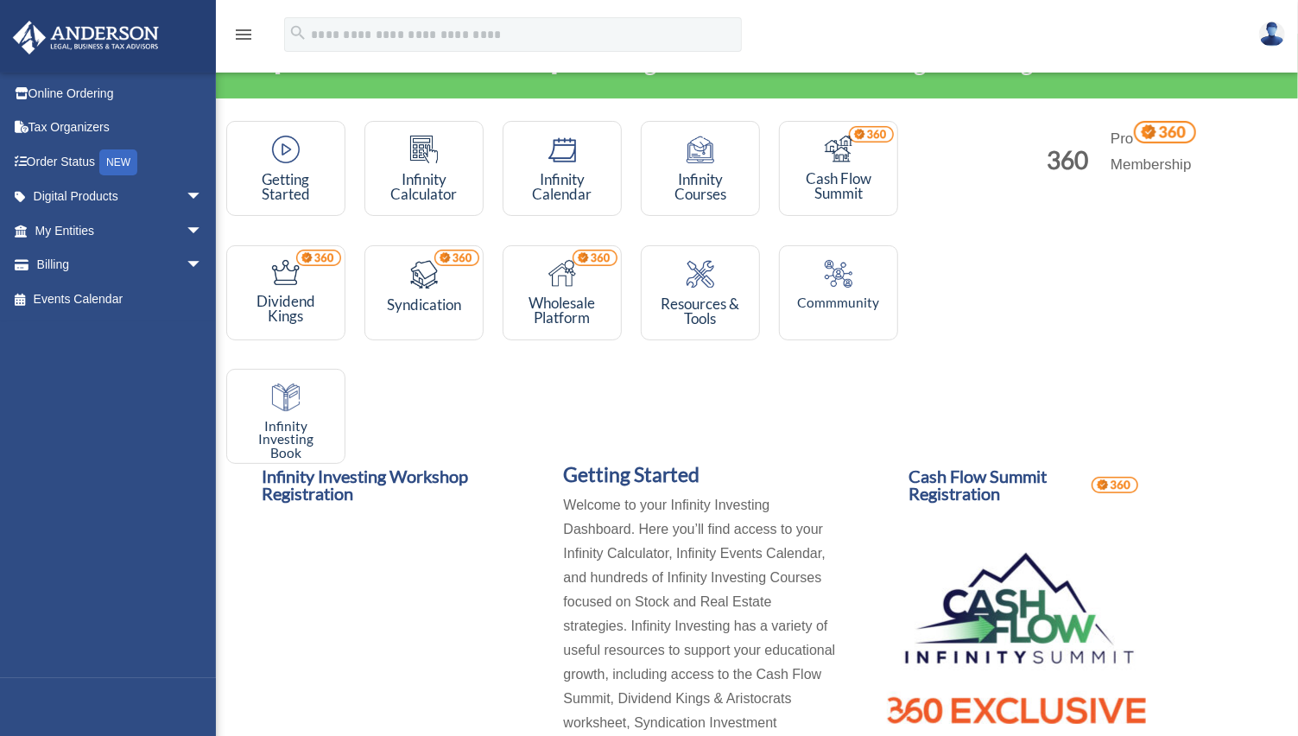
click at [535, 302] on span "Wholesale Platform" at bounding box center [562, 310] width 67 height 33
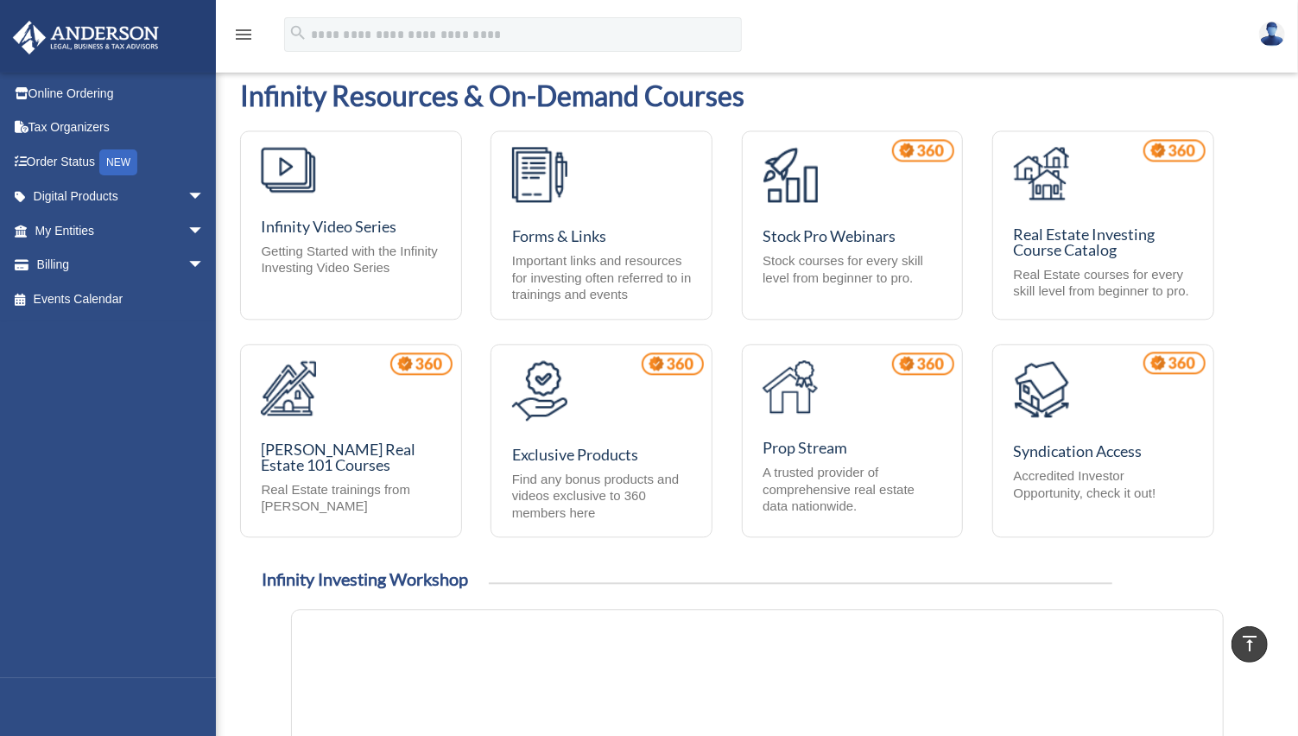
scroll to position [2191, 0]
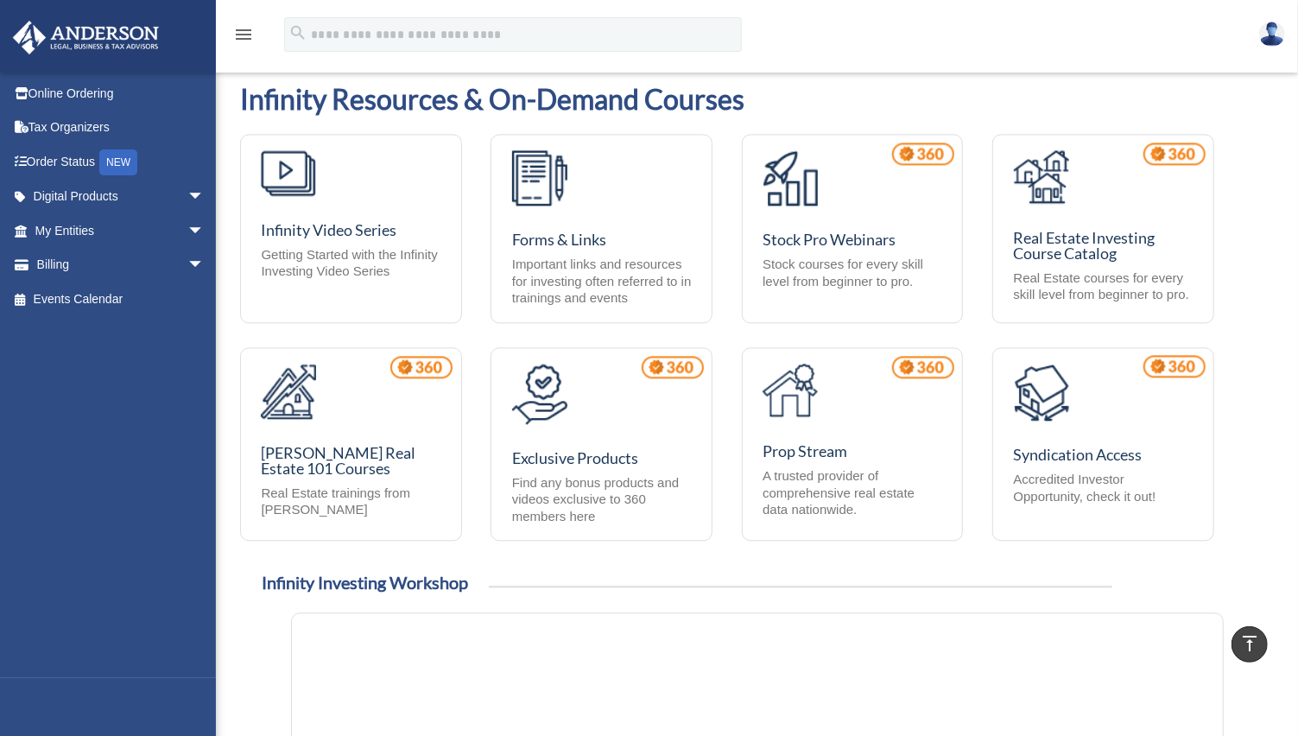
click at [1041, 236] on span "Real Estate Investing Course Catalog" at bounding box center [1085, 245] width 142 height 35
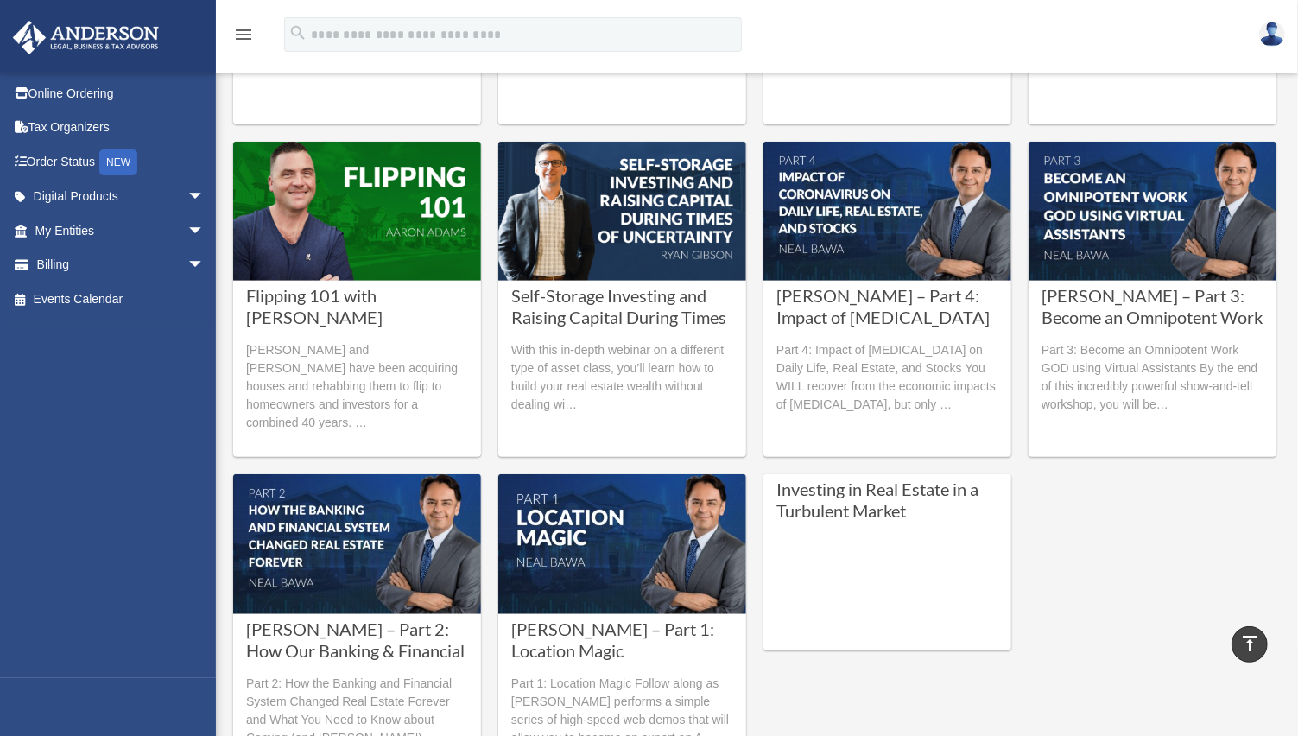
scroll to position [650, 0]
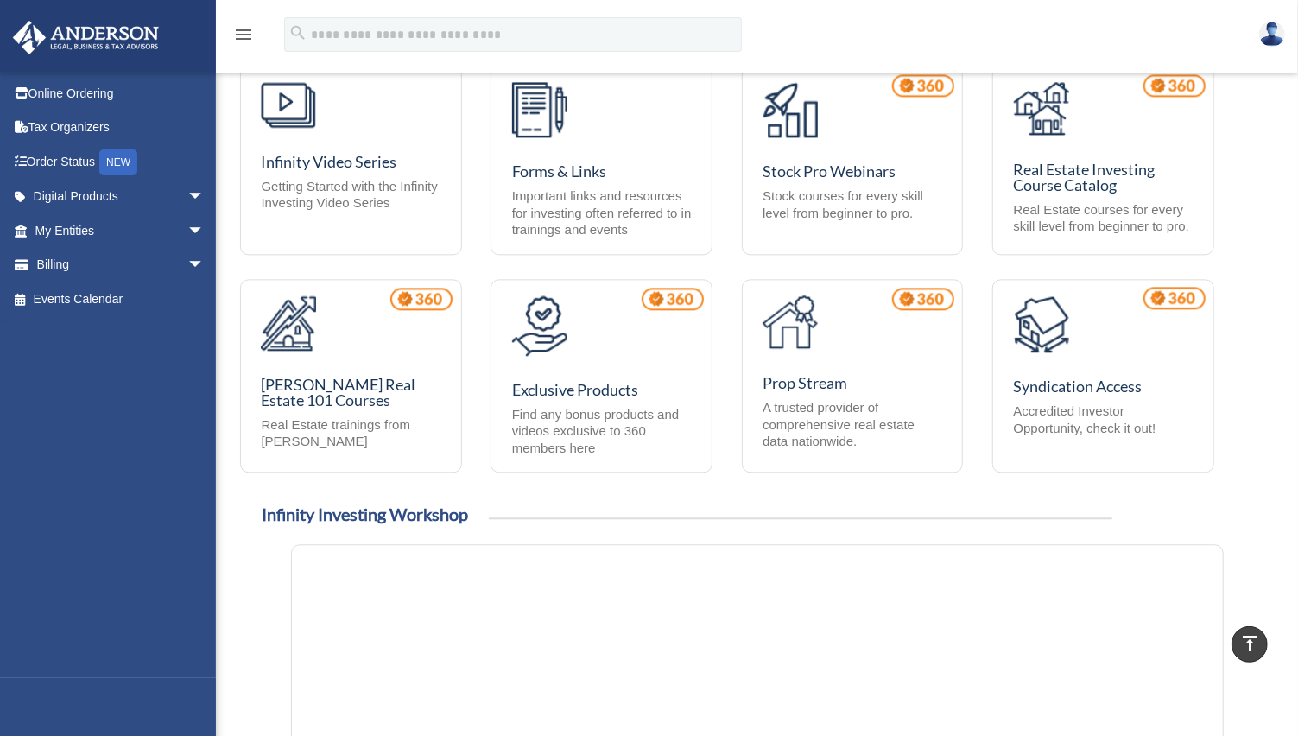
scroll to position [2240, 0]
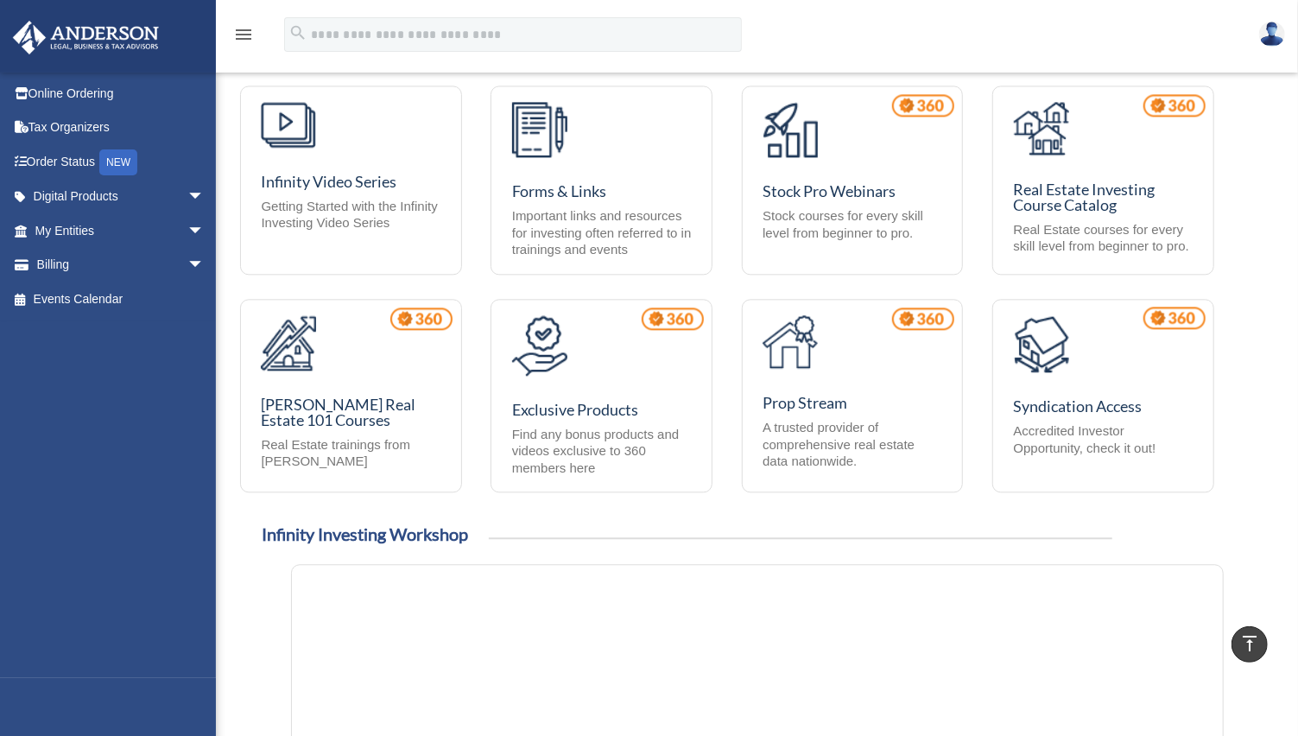
click at [340, 400] on span "[PERSON_NAME] Real Estate 101 Courses" at bounding box center [338, 412] width 155 height 35
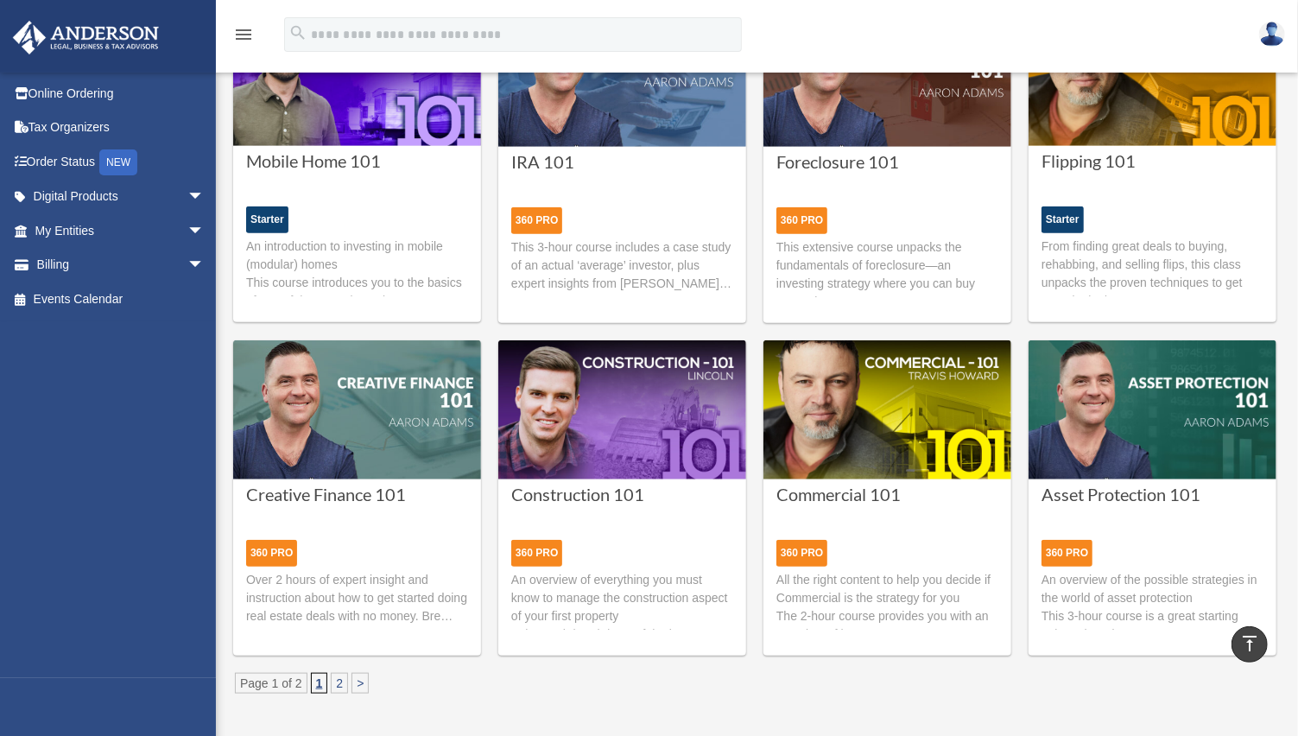
scroll to position [804, 0]
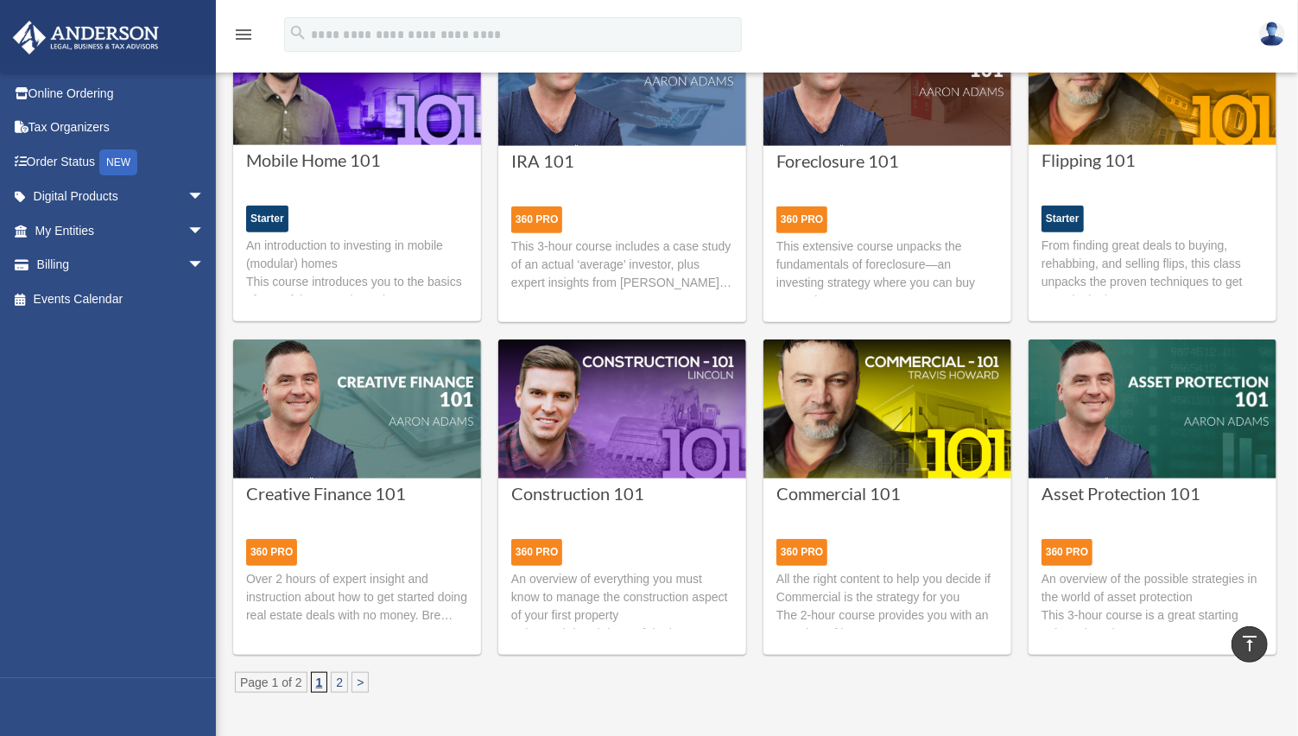
click at [353, 679] on link ">" at bounding box center [360, 682] width 17 height 21
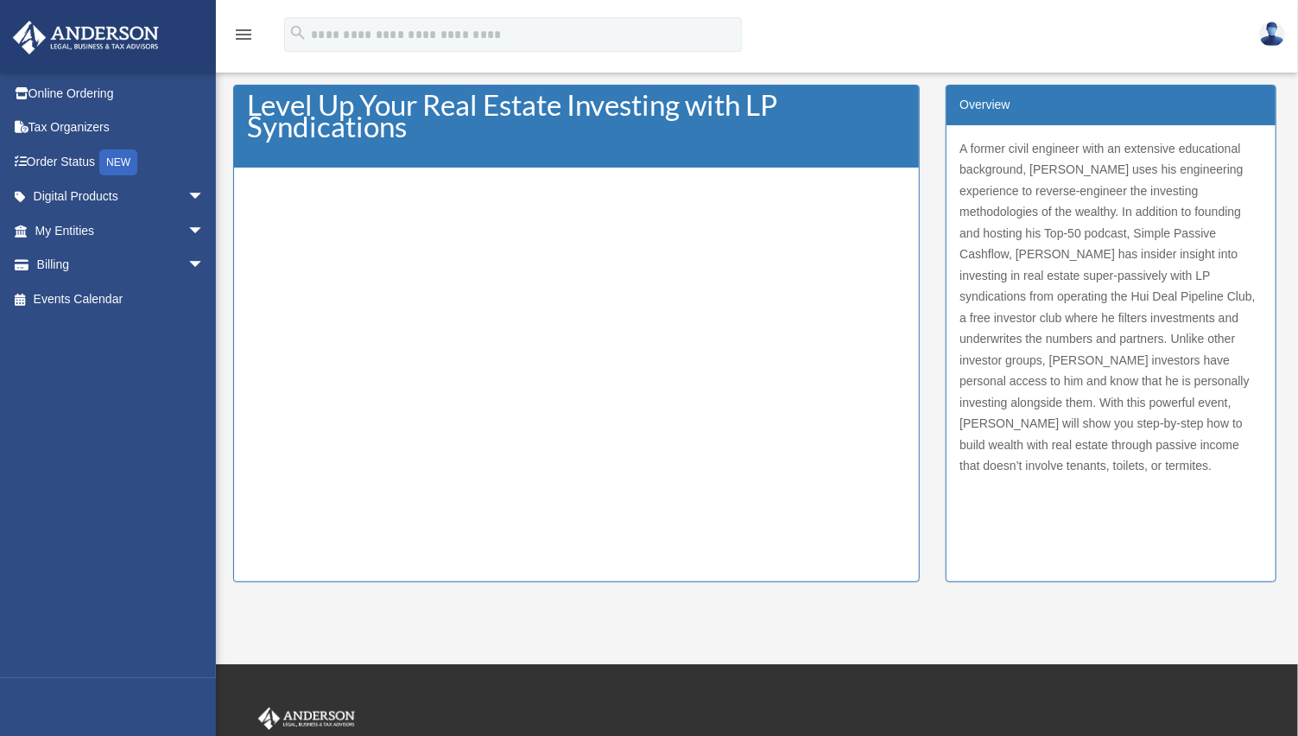
scroll to position [126, 0]
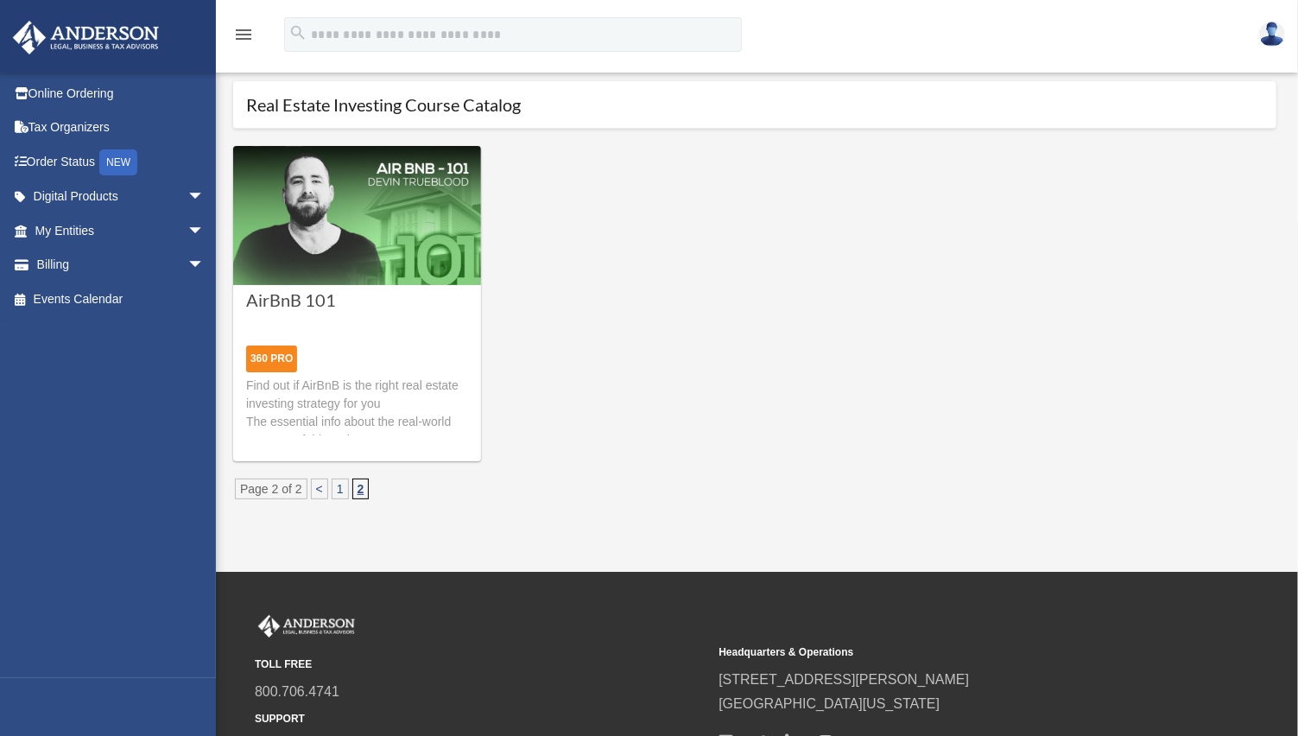
click at [338, 494] on link "1" at bounding box center [340, 489] width 17 height 21
